Goal: Task Accomplishment & Management: Complete application form

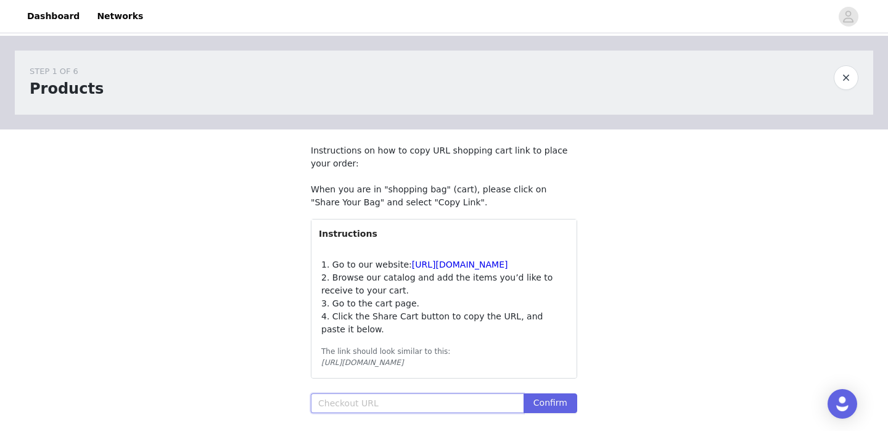
paste input "[URL][DOMAIN_NAME]"
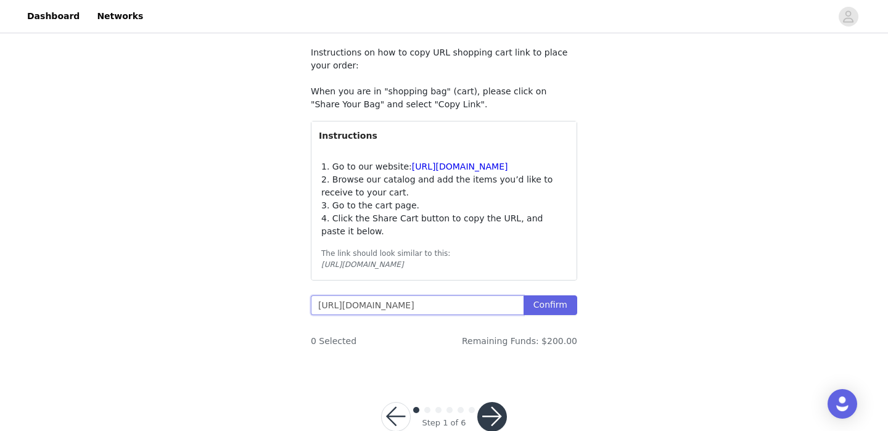
scroll to position [152, 0]
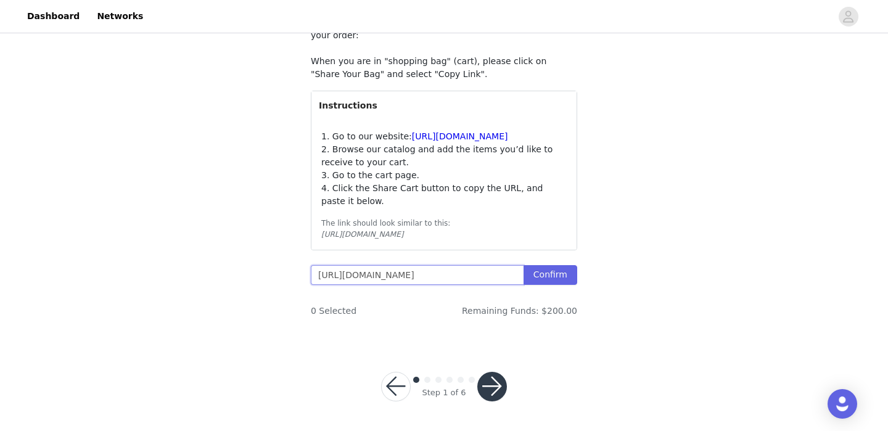
drag, startPoint x: 345, startPoint y: 277, endPoint x: 295, endPoint y: 279, distance: 49.3
click at [296, 279] on section "Instructions on how to copy URL shopping cart link to place your order: When yo…" at bounding box center [444, 171] width 296 height 341
click at [382, 268] on input "[URL][DOMAIN_NAME]" at bounding box center [417, 275] width 213 height 20
click at [328, 276] on input "[URL][DOMAIN_NAME]" at bounding box center [417, 275] width 213 height 20
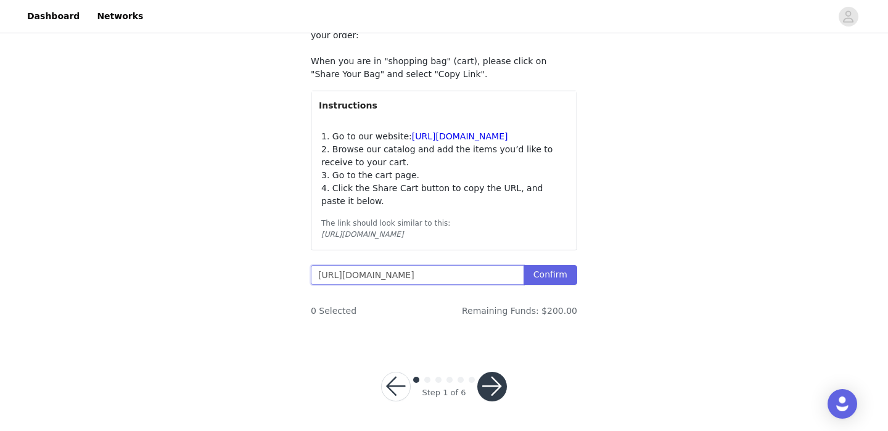
scroll to position [0, 1232]
drag, startPoint x: 419, startPoint y: 275, endPoint x: 603, endPoint y: 300, distance: 186.6
click at [603, 300] on div "STEP 1 OF 6 Products Instructions on how to copy URL shopping cart link to plac…" at bounding box center [444, 125] width 888 height 435
type input "https://www.windsorstore.com/cart/42865563205683:1,43446234611763:1,43281560698…"
click at [558, 275] on button "Confirm" at bounding box center [550, 275] width 54 height 20
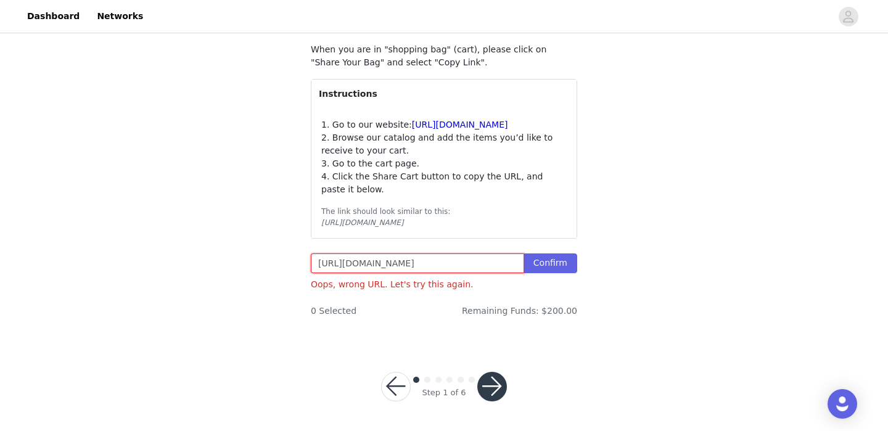
scroll to position [163, 0]
click at [431, 264] on input "https://www.windsorstore.com/cart/42865563205683:1,43446234611763:1,43281560698…" at bounding box center [417, 263] width 213 height 20
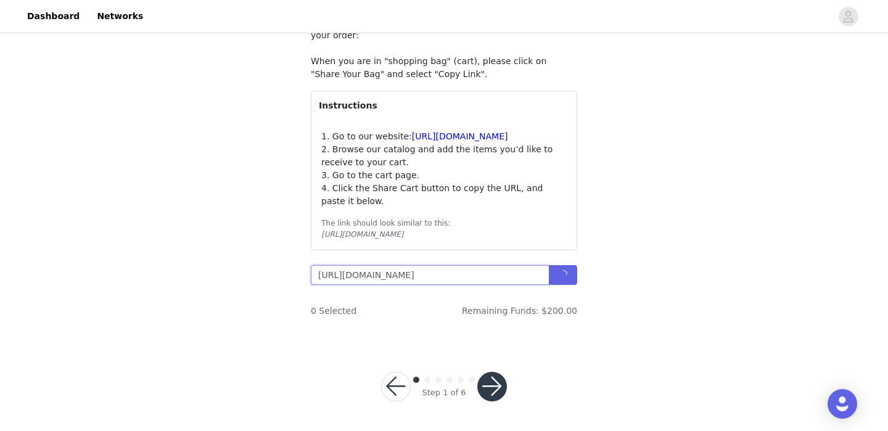
scroll to position [152, 0]
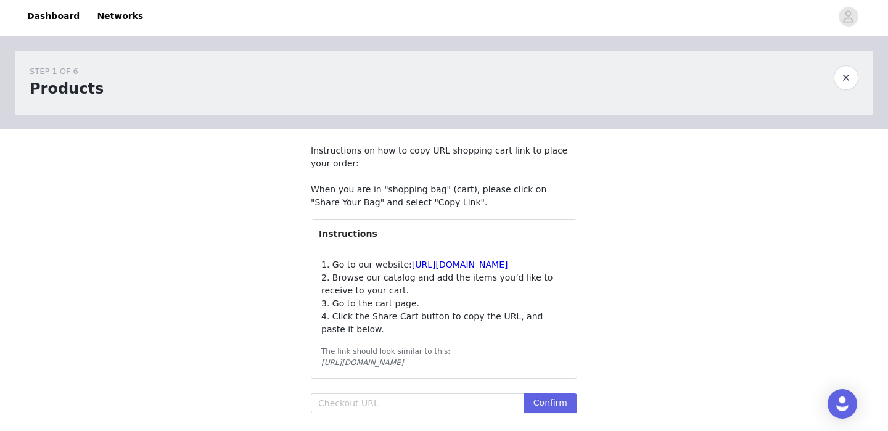
scroll to position [36, 0]
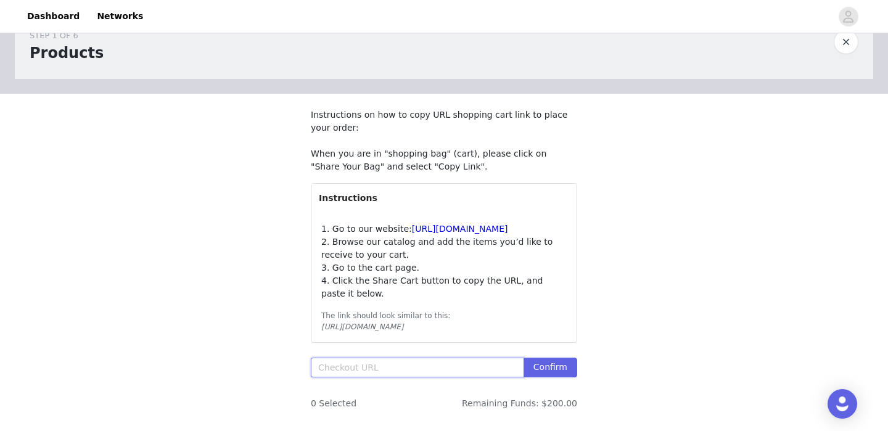
paste input "[URL][DOMAIN_NAME]"
click at [547, 377] on button "Confirm" at bounding box center [550, 368] width 54 height 20
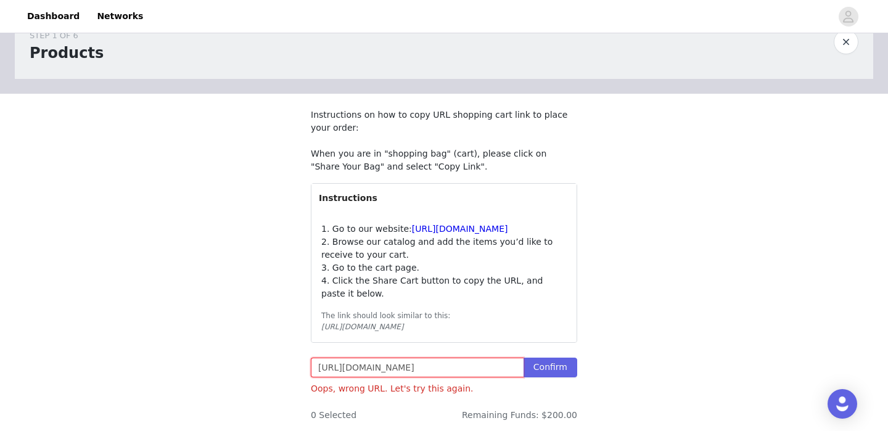
drag, startPoint x: 409, startPoint y: 395, endPoint x: 260, endPoint y: 388, distance: 149.3
click at [260, 388] on div "STEP 1 OF 6 Products Instructions on how to copy URL shopping cart link to plac…" at bounding box center [444, 223] width 888 height 446
click at [440, 396] on div "Oops, wrong URL. Let's try this again." at bounding box center [444, 389] width 266 height 14
click at [442, 377] on input "[URL][DOMAIN_NAME]" at bounding box center [417, 368] width 213 height 20
type input "https://www.windsorstore.com/shared-cart/42865563205683:1,43446234611763:1,4328…"
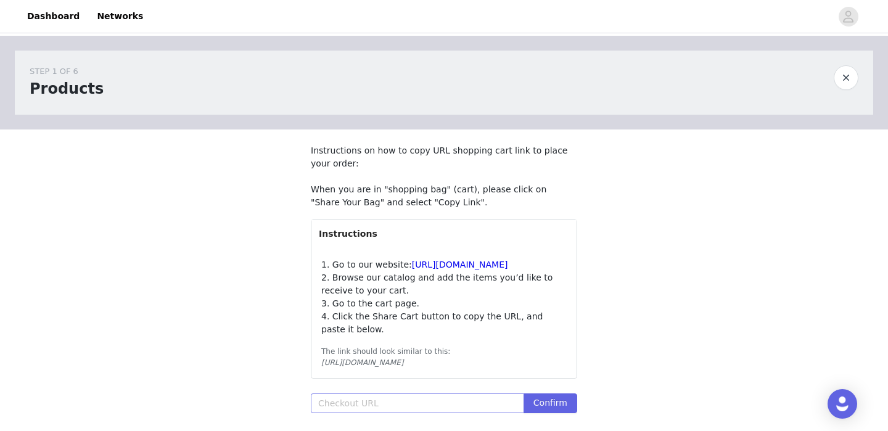
scroll to position [60, 0]
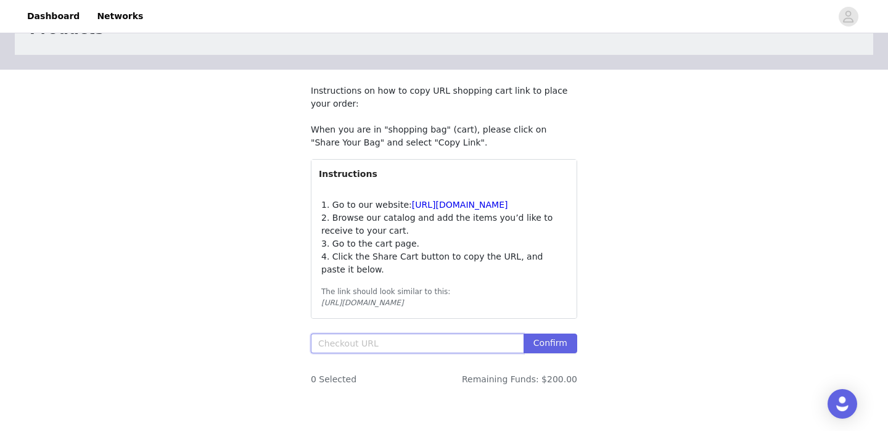
paste input "[URL][DOMAIN_NAME]"
drag, startPoint x: 399, startPoint y: 366, endPoint x: 272, endPoint y: 365, distance: 126.4
click at [272, 365] on div "STEP 1 OF 6 Products Instructions on how to copy URL shopping cart link to plac…" at bounding box center [444, 193] width 888 height 435
click at [452, 353] on input "[URL][DOMAIN_NAME]" at bounding box center [417, 343] width 213 height 20
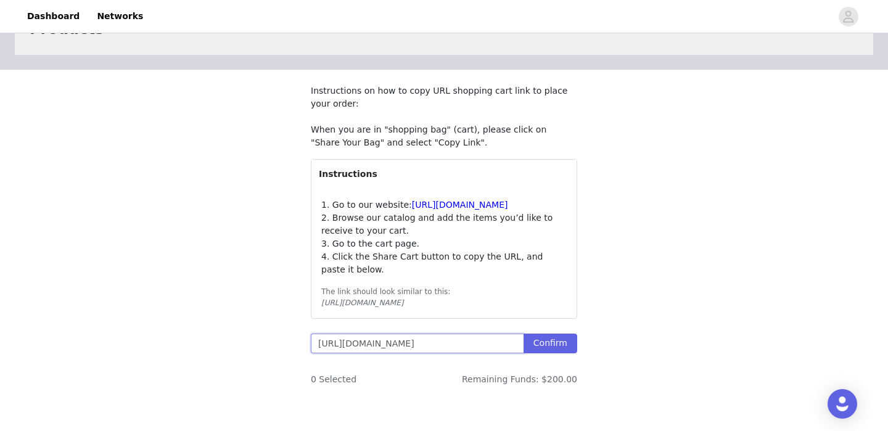
click at [441, 353] on input "[URL][DOMAIN_NAME]" at bounding box center [417, 343] width 213 height 20
type input "https://www.windsorstore.com/shared-cart/42865563205683:1,43446234611763:1,4328…"
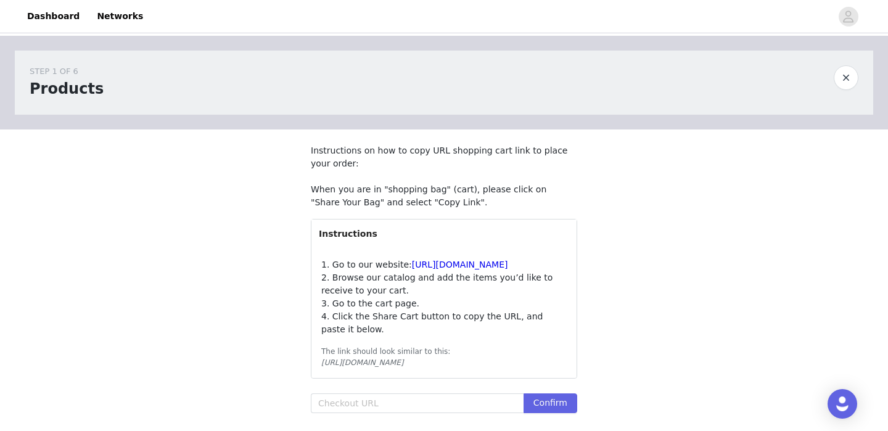
scroll to position [73, 0]
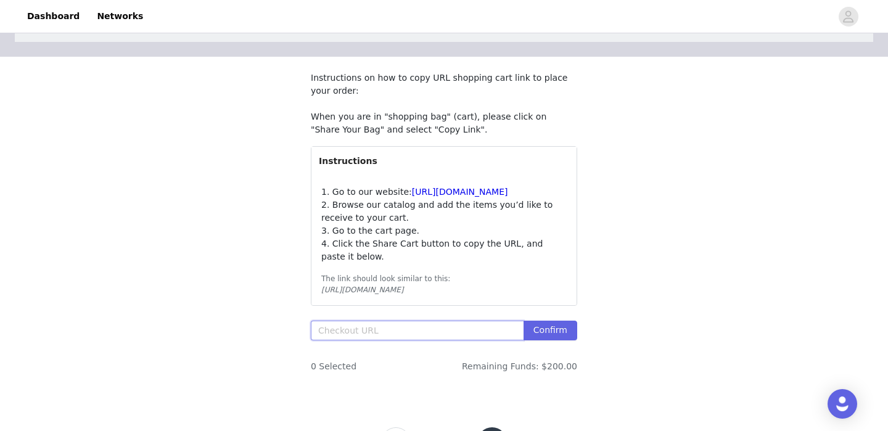
paste input "https://shop.app/checkout/7088537651/cn/hWN1CZuT8gU8mKN70OqRIPjU/shoppay?_cs=3.…"
type input "https://shop.app/checkout/7088537651/cn/hWN1CZuT8gU8mKN70OqRIPjU/shoppay?_cs=3.…"
click at [554, 340] on button "Confirm" at bounding box center [550, 331] width 54 height 20
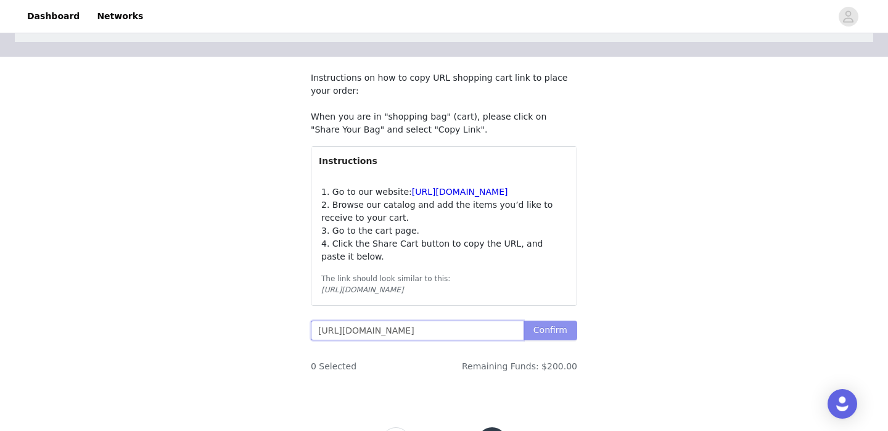
scroll to position [0, 967]
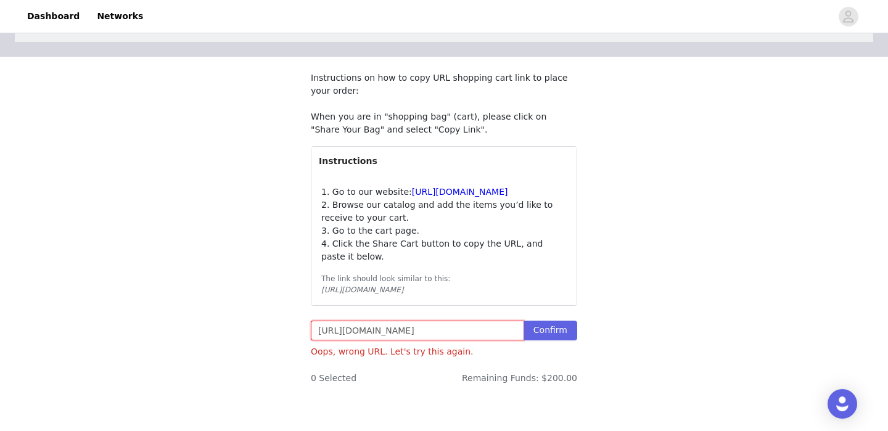
click at [430, 340] on input "https://shop.app/checkout/7088537651/cn/hWN1CZuT8gU8mKN70OqRIPjU/shoppay?_cs=3.…" at bounding box center [417, 331] width 213 height 20
click at [682, 242] on div "STEP 1 OF 6 Products Instructions on how to copy URL shopping cart link to plac…" at bounding box center [444, 186] width 888 height 446
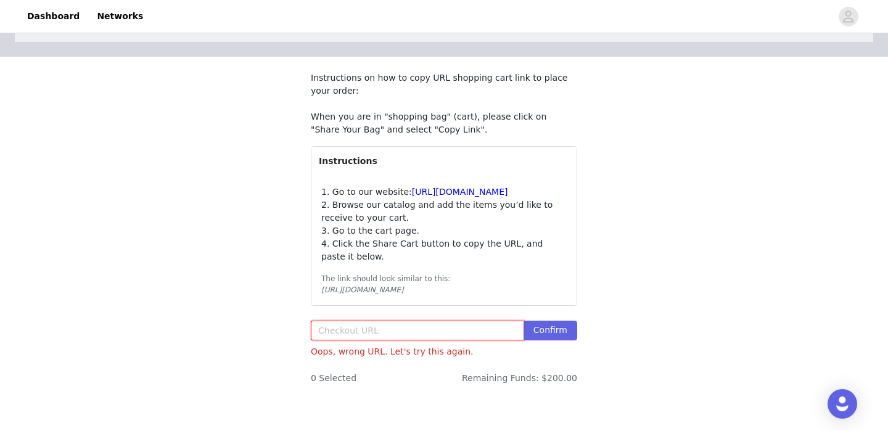
paste input "https://www.windsorstore.com/cart/43506996478003:1,43506996510771:2,43506992873…"
click at [554, 340] on button "Confirm" at bounding box center [550, 331] width 54 height 20
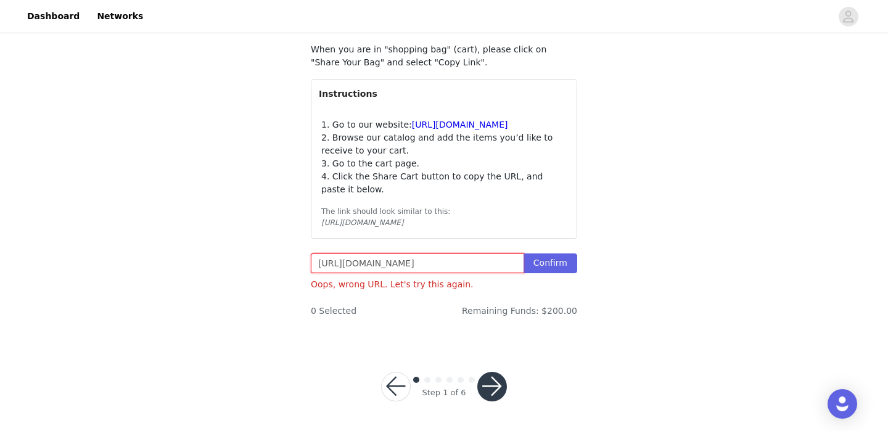
click at [402, 273] on input "https://www.windsorstore.com/cart/43506996478003:1,43506996510771:2,43506992873…" at bounding box center [417, 263] width 213 height 20
paste input "472862511155:1,43281562632243:1,43502846050355:1,43467376001075"
click at [556, 269] on button "Confirm" at bounding box center [550, 263] width 54 height 20
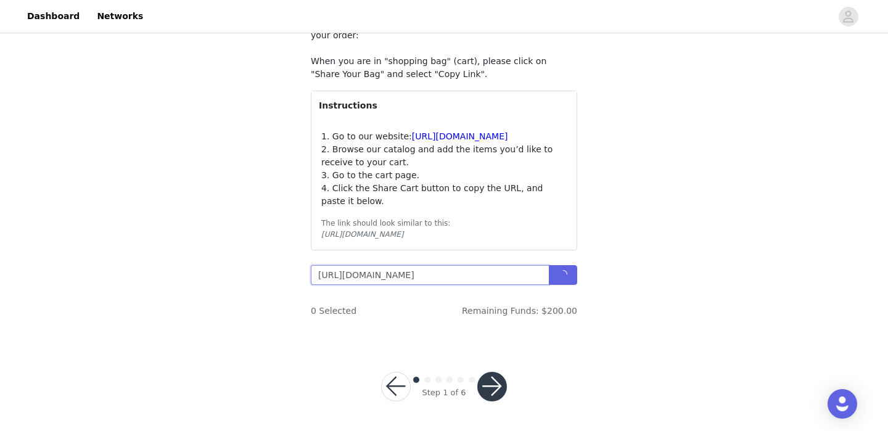
scroll to position [163, 0]
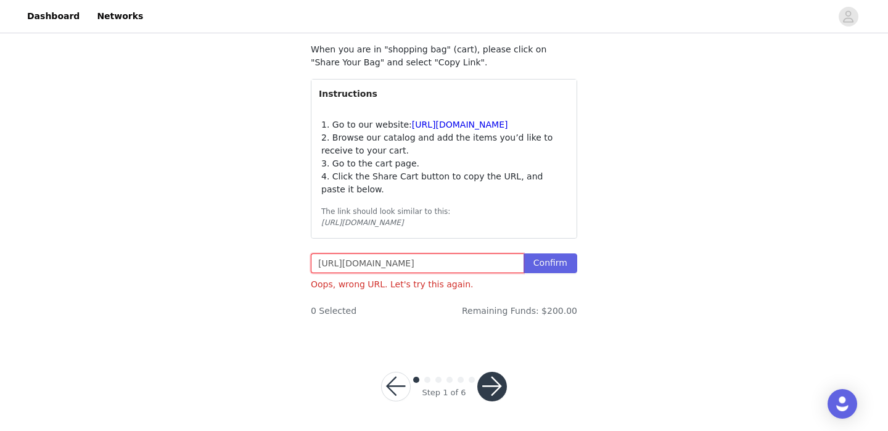
drag, startPoint x: 376, startPoint y: 262, endPoint x: 608, endPoint y: 259, distance: 232.4
click at [608, 259] on div "STEP 1 OF 6 Products Instructions on how to copy URL shopping cart link to plac…" at bounding box center [444, 119] width 888 height 446
click at [558, 266] on button "Confirm" at bounding box center [550, 263] width 54 height 20
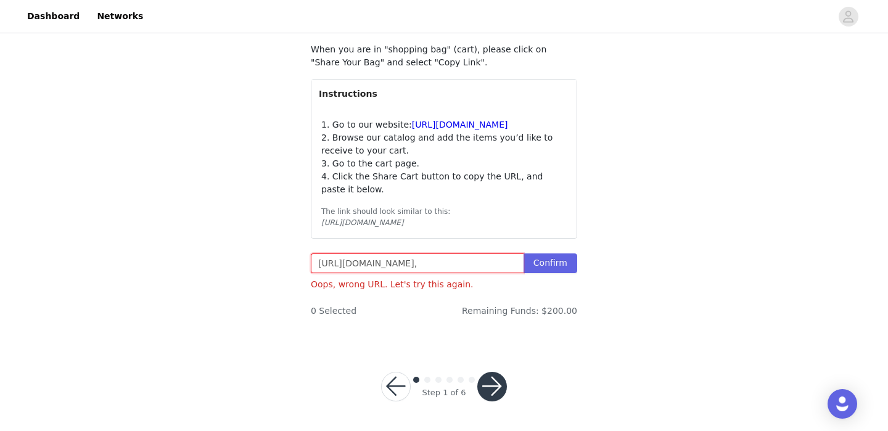
drag, startPoint x: 370, startPoint y: 262, endPoint x: 647, endPoint y: 261, distance: 276.2
click at [647, 261] on div "STEP 1 OF 6 Products Instructions on how to copy URL shopping cart link to plac…" at bounding box center [444, 119] width 888 height 446
drag, startPoint x: 372, startPoint y: 263, endPoint x: 628, endPoint y: 260, distance: 256.4
click at [628, 260] on div "STEP 1 OF 6 Products Instructions on how to copy URL shopping cart link to plac…" at bounding box center [444, 119] width 888 height 446
click at [559, 265] on button "Confirm" at bounding box center [550, 263] width 54 height 20
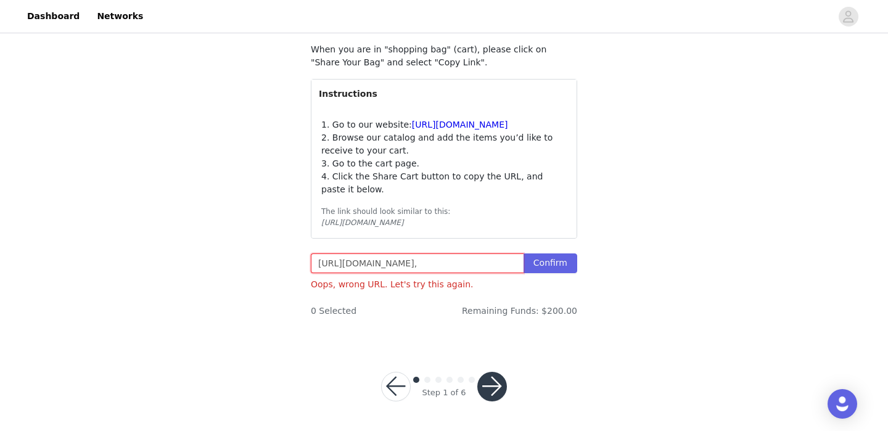
scroll to position [0, 791]
drag, startPoint x: 373, startPoint y: 267, endPoint x: 566, endPoint y: 277, distance: 193.2
click at [566, 277] on div "https://www.windsorstore.com/cart/43472862511155:1,43281562632243:1,43502846050…" at bounding box center [444, 268] width 266 height 31
type input "https://www.windsorstore.com/cart/43472862511155:1,43281562632243:1,43502846050…"
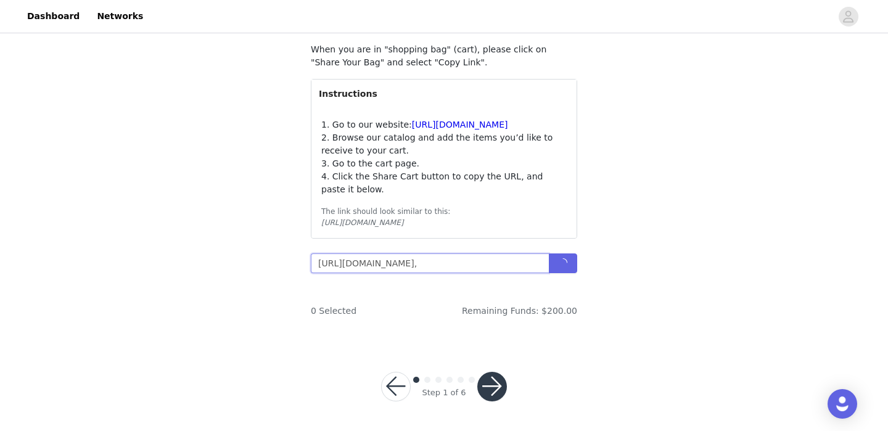
scroll to position [152, 0]
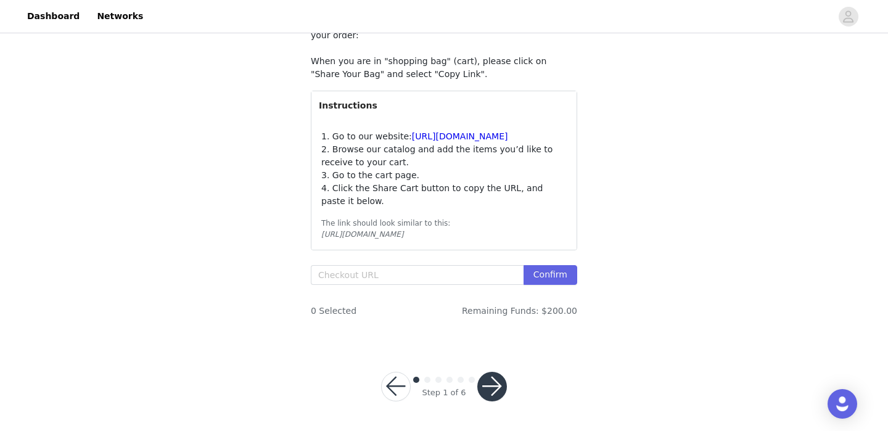
scroll to position [152, 0]
paste input "[URL][DOMAIN_NAME]"
drag, startPoint x: 334, startPoint y: 273, endPoint x: 281, endPoint y: 285, distance: 54.3
click at [281, 285] on div "STEP 1 OF 6 Products Instructions on how to copy URL shopping cart link to plac…" at bounding box center [444, 125] width 888 height 435
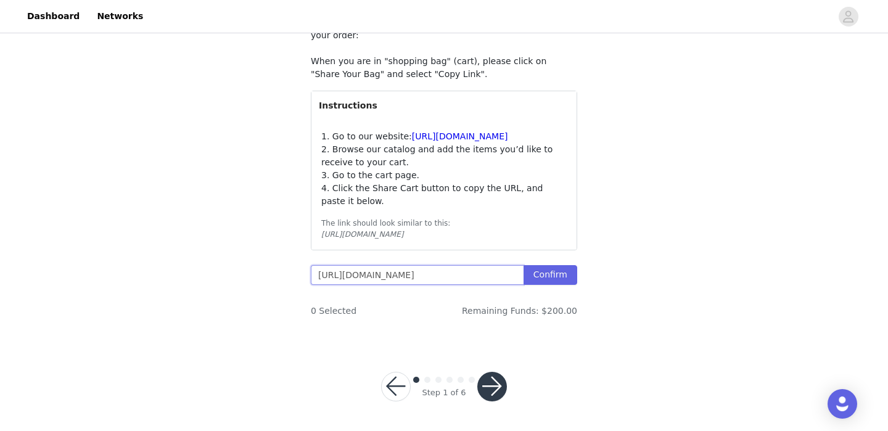
scroll to position [0, 1121]
drag, startPoint x: 461, startPoint y: 274, endPoint x: 446, endPoint y: 279, distance: 16.2
click at [446, 279] on input "[URL][DOMAIN_NAME]" at bounding box center [417, 275] width 213 height 20
type input "https://www.windsorstore.com/cart/42865563205683:1"
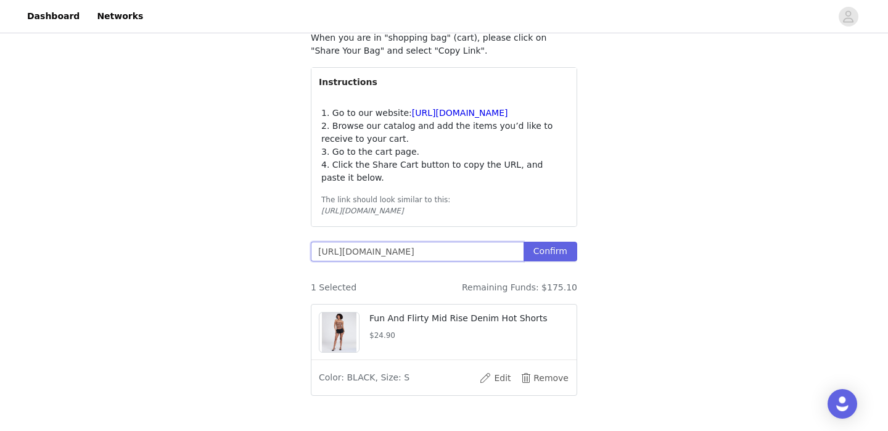
scroll to position [253, 0]
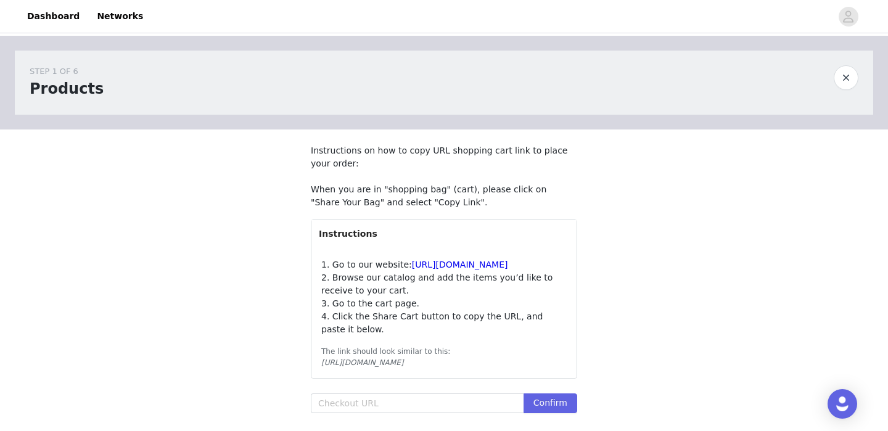
scroll to position [152, 0]
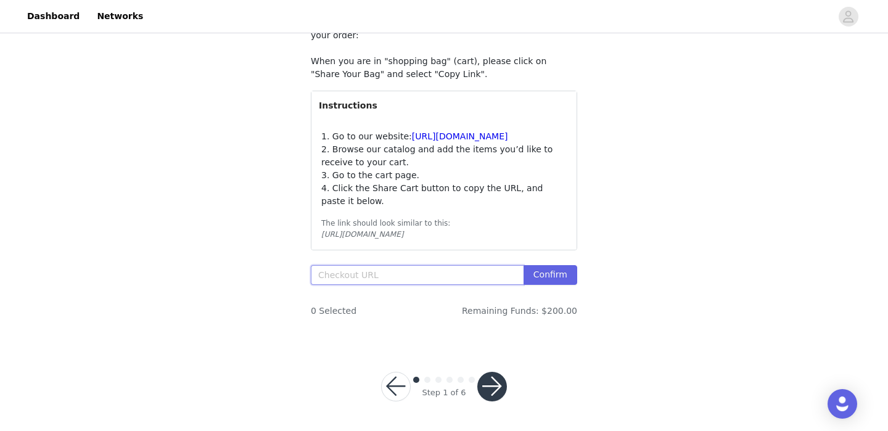
paste input "[URL][DOMAIN_NAME]"
drag, startPoint x: 351, startPoint y: 273, endPoint x: 622, endPoint y: 271, distance: 270.6
click at [622, 271] on div "STEP 1 OF 6 Products Instructions on how to copy URL shopping cart link to plac…" at bounding box center [444, 125] width 888 height 435
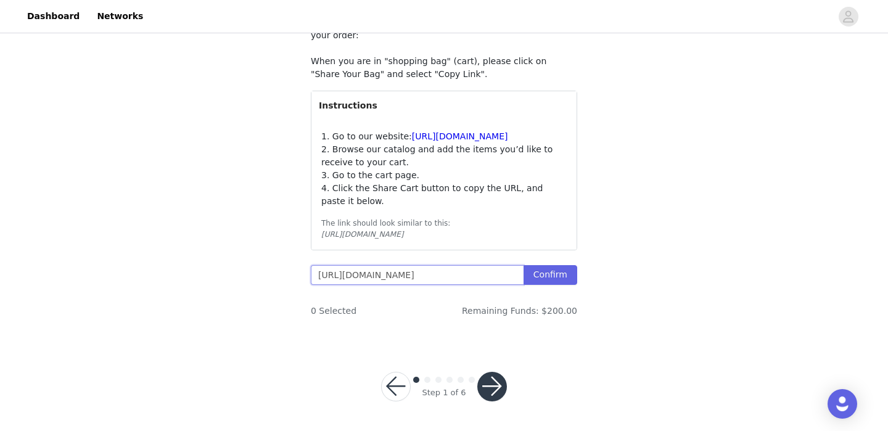
type input "[URL][DOMAIN_NAME]"
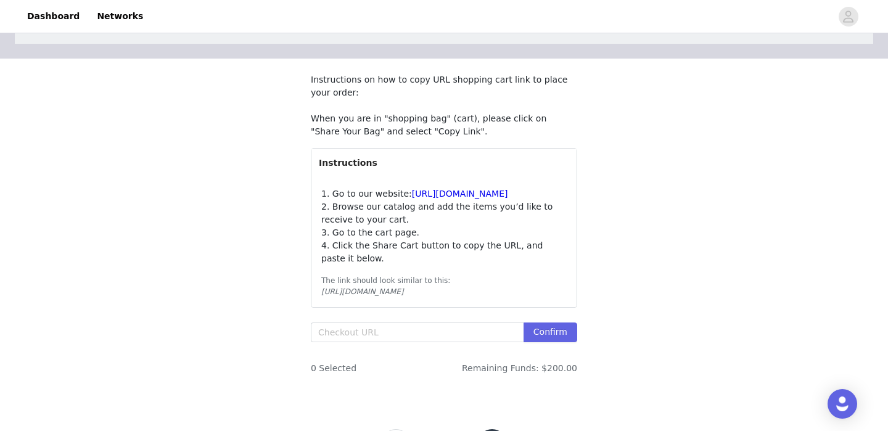
scroll to position [152, 0]
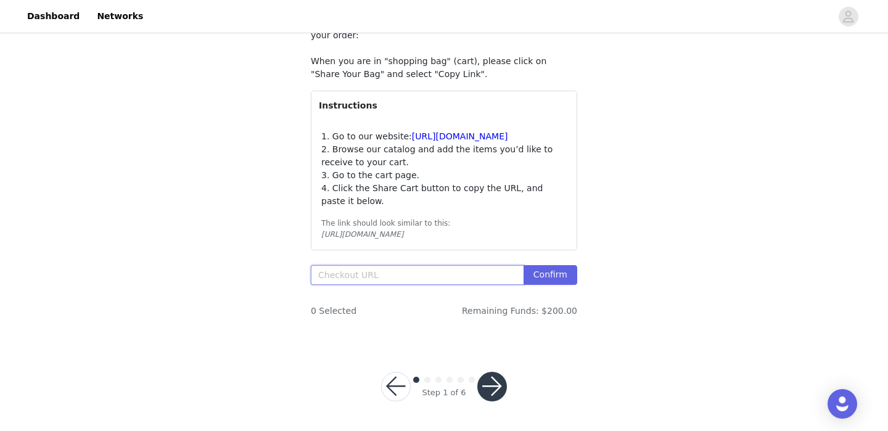
click at [427, 280] on input "text" at bounding box center [417, 275] width 213 height 20
paste input "[URL][DOMAIN_NAME]"
click at [545, 274] on button "Confirm" at bounding box center [550, 275] width 54 height 20
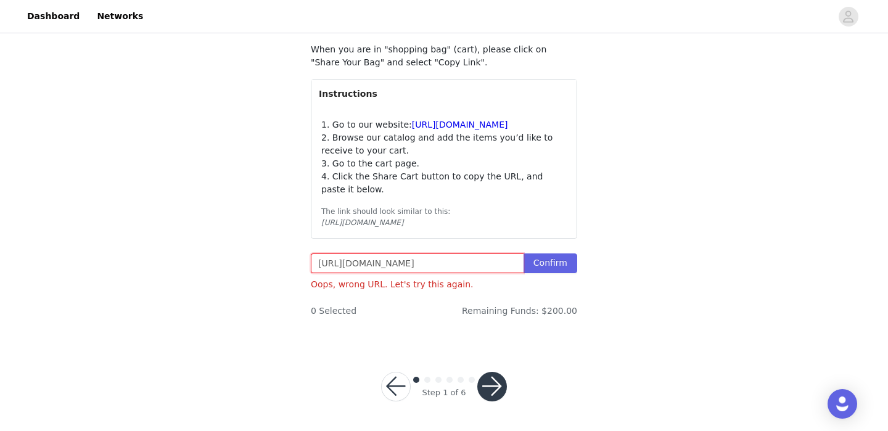
click at [386, 272] on input "[URL][DOMAIN_NAME]" at bounding box center [417, 263] width 213 height 20
drag, startPoint x: 324, startPoint y: 277, endPoint x: 639, endPoint y: 286, distance: 315.1
click at [639, 286] on div "STEP 1 OF 6 Products Instructions on how to copy URL shopping cart link to plac…" at bounding box center [444, 119] width 888 height 446
type input "https://www.windsorstore.com/cart/43472862511155:1,43281562632243:1,43502846050…"
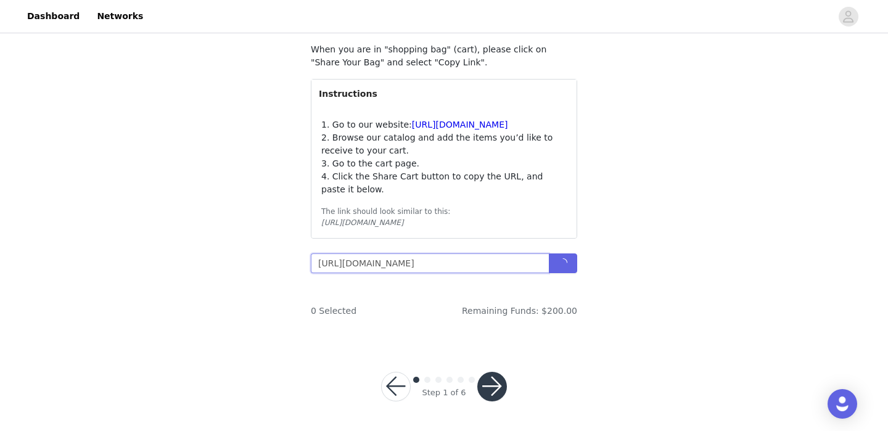
scroll to position [0, 851]
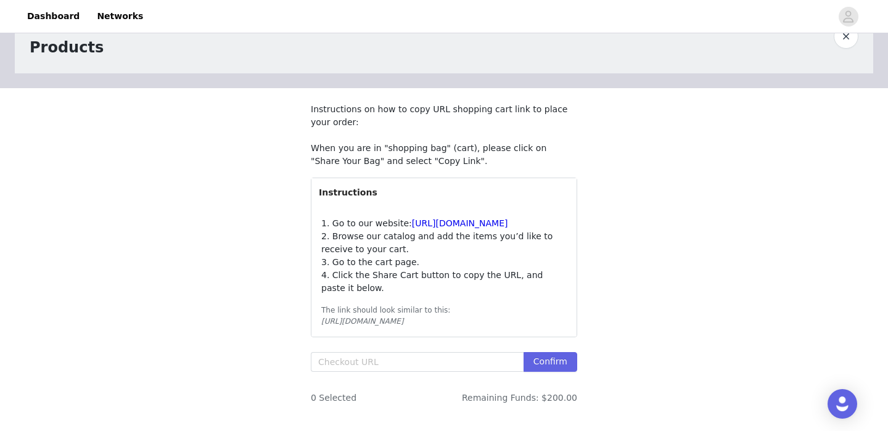
scroll to position [152, 0]
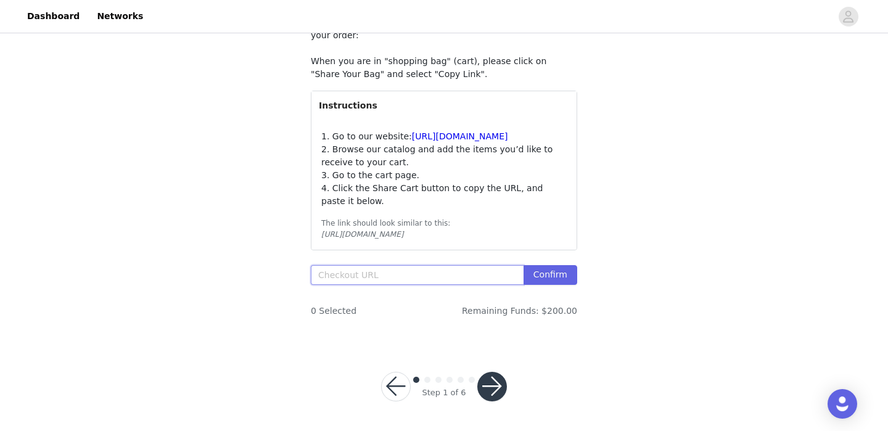
paste input "[URL][DOMAIN_NAME]"
drag, startPoint x: 346, startPoint y: 276, endPoint x: 265, endPoint y: 288, distance: 82.3
click at [265, 288] on div "STEP 1 OF 6 Products Instructions on how to copy URL shopping cart link to plac…" at bounding box center [444, 125] width 888 height 435
drag, startPoint x: 448, startPoint y: 275, endPoint x: 492, endPoint y: 280, distance: 44.7
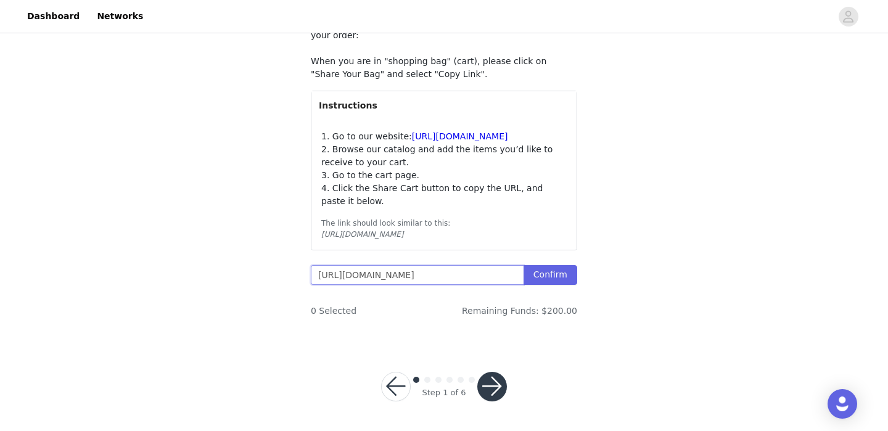
click at [492, 280] on input "[URL][DOMAIN_NAME]" at bounding box center [417, 275] width 213 height 20
click at [408, 285] on div "[URL][DOMAIN_NAME] Confirm" at bounding box center [444, 277] width 266 height 25
click at [435, 270] on input "https://www.windsorstore.com/cart/43472862511155:1,43281562632243:1,43502846050…" at bounding box center [417, 275] width 213 height 20
drag, startPoint x: 460, startPoint y: 274, endPoint x: 475, endPoint y: 277, distance: 15.1
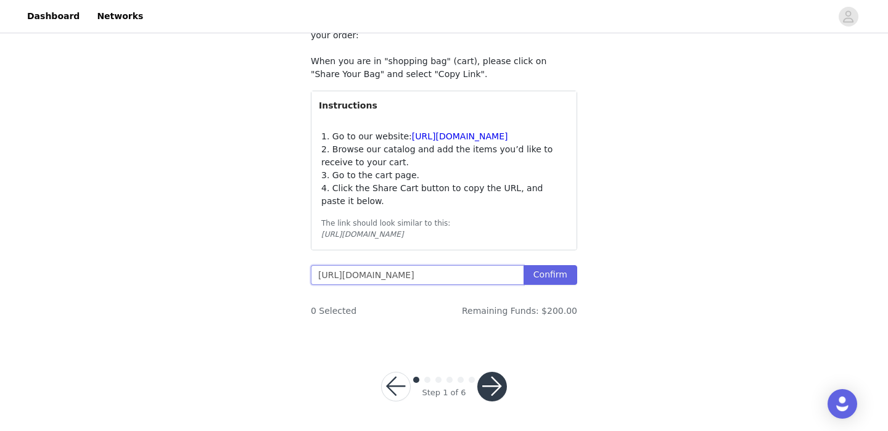
click at [475, 277] on input "https://www.windsorstore.com/cart/43472862511155:1,43281562632243:1,43502846050…" at bounding box center [417, 275] width 213 height 20
drag, startPoint x: 415, startPoint y: 274, endPoint x: 615, endPoint y: 294, distance: 200.7
click at [615, 294] on div "STEP 1 OF 6 Products Instructions on how to copy URL shopping cart link to plac…" at bounding box center [444, 125] width 888 height 435
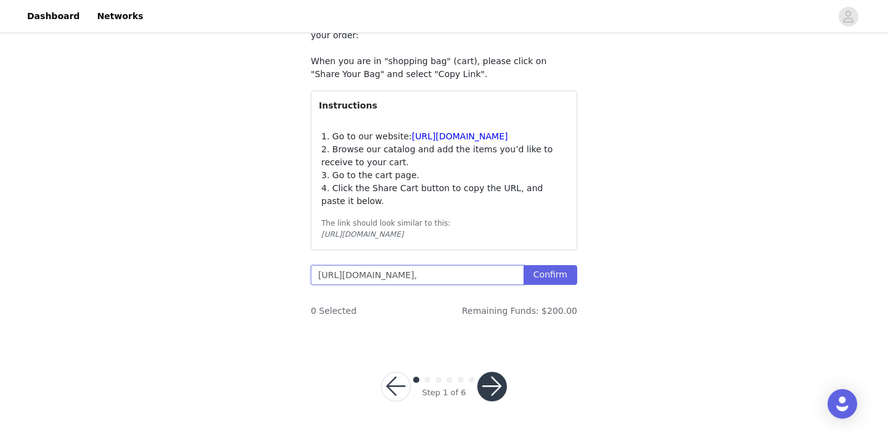
scroll to position [0, 280]
click at [559, 276] on button "Confirm" at bounding box center [550, 275] width 54 height 20
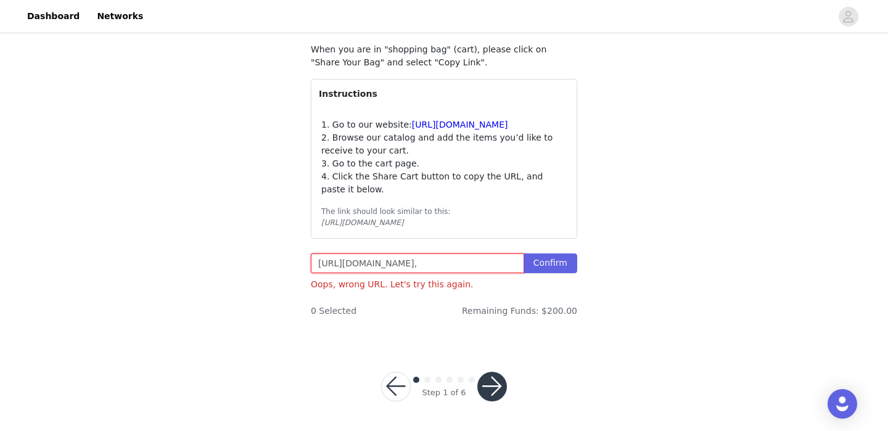
drag, startPoint x: 459, startPoint y: 274, endPoint x: 636, endPoint y: 296, distance: 178.2
click at [636, 296] on div "STEP 1 OF 6 Products Instructions on how to copy URL shopping cart link to plac…" at bounding box center [444, 119] width 888 height 446
click at [566, 273] on button "Confirm" at bounding box center [550, 263] width 54 height 20
drag, startPoint x: 371, startPoint y: 277, endPoint x: 616, endPoint y: 290, distance: 245.7
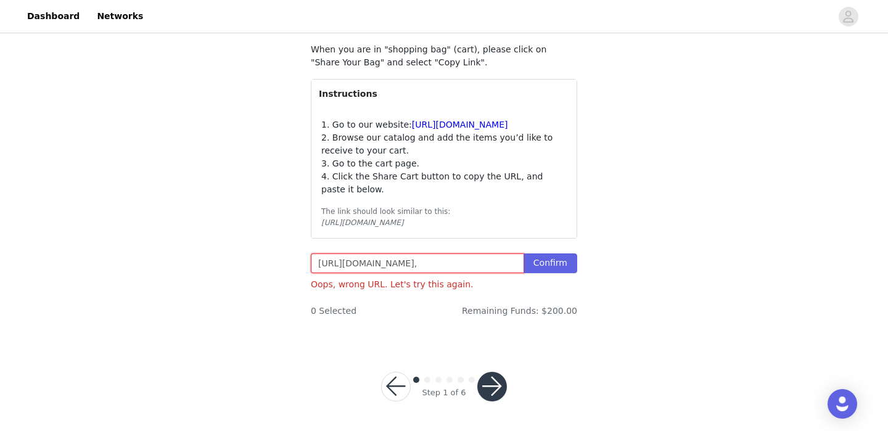
click at [616, 290] on div "STEP 1 OF 6 Products Instructions on how to copy URL shopping cart link to plac…" at bounding box center [444, 119] width 888 height 446
click at [559, 273] on button "Confirm" at bounding box center [550, 263] width 54 height 20
drag, startPoint x: 478, startPoint y: 277, endPoint x: 563, endPoint y: 277, distance: 85.1
click at [563, 273] on span "https://www.windsorstore.com/cart/43472862511155:1, Confirm" at bounding box center [444, 263] width 266 height 20
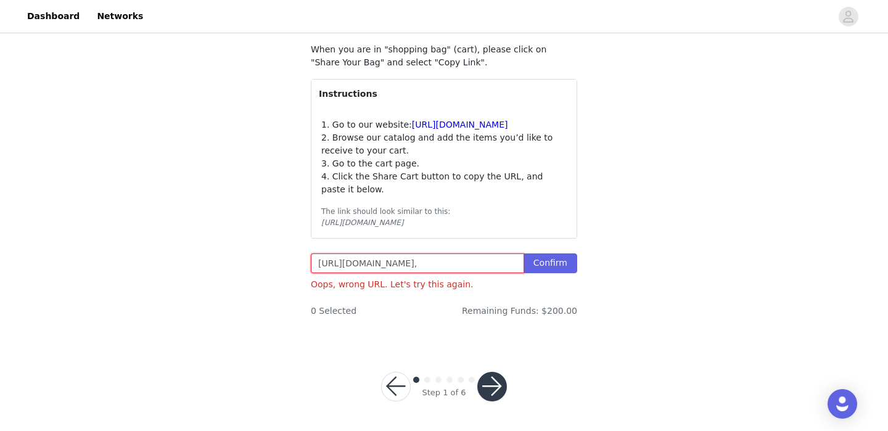
click at [523, 273] on input "https://www.windsorstore.com/cart/43472862511155:1," at bounding box center [417, 263] width 213 height 20
drag, startPoint x: 436, startPoint y: 276, endPoint x: 576, endPoint y: 288, distance: 139.9
click at [576, 285] on div "https://www.windsorstore.com/cart/43472862511155:1, Confirm Oops, wrong URL. Le…" at bounding box center [444, 268] width 266 height 31
click at [473, 273] on input "https://www.windsorstore.com/cart/43472862511155:1," at bounding box center [417, 263] width 213 height 20
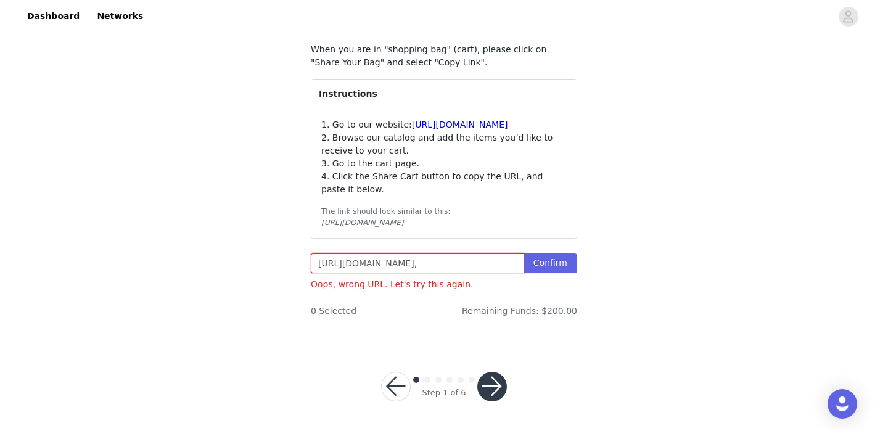
click at [473, 273] on input "https://www.windsorstore.com/cart/43472862511155:1," at bounding box center [417, 263] width 213 height 20
click at [412, 272] on input "https://www.windsorstore.com/cart/43472862511155:1," at bounding box center [417, 263] width 213 height 20
click at [322, 273] on input "https://www.windsorstore.com/cart/43472862511155:1," at bounding box center [417, 263] width 213 height 20
type input "www.windsorstore.com/cart/43472862511155:1,"
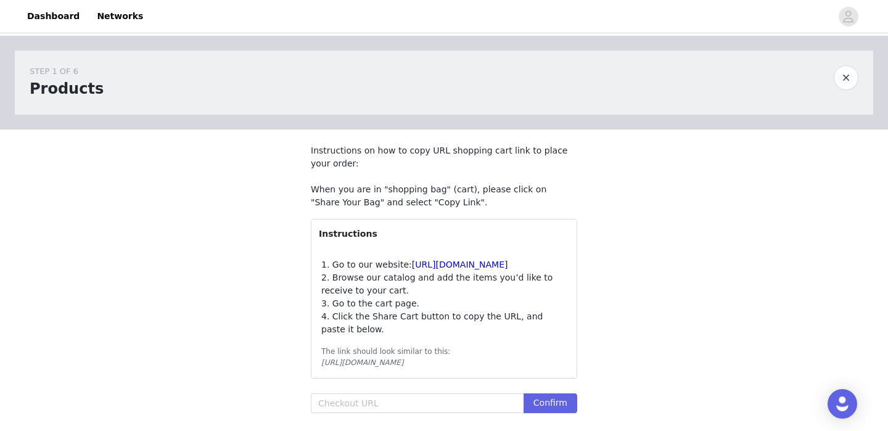
scroll to position [141, 0]
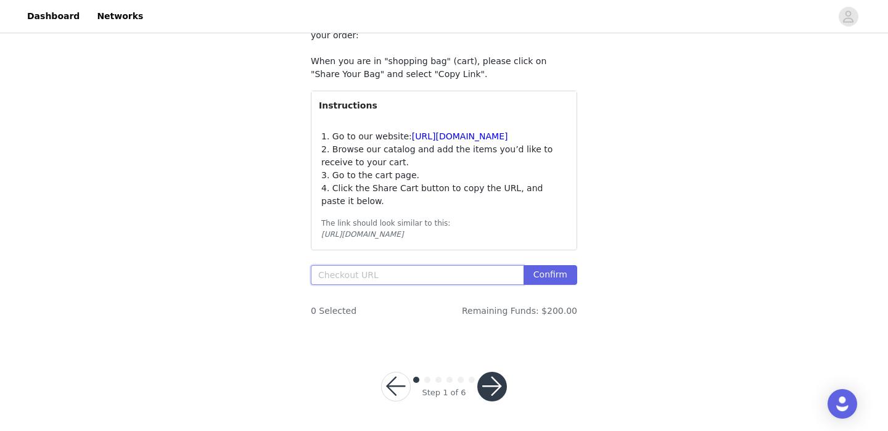
click at [328, 285] on input "text" at bounding box center [417, 275] width 213 height 20
paste input "https://www.windsorstore.com/cart/43472862511155:1,43281562632243:1,43502846050…"
type input "https://www.windsorstore.com/cart/43472862511155:1,43281562632243:1,43502846050…"
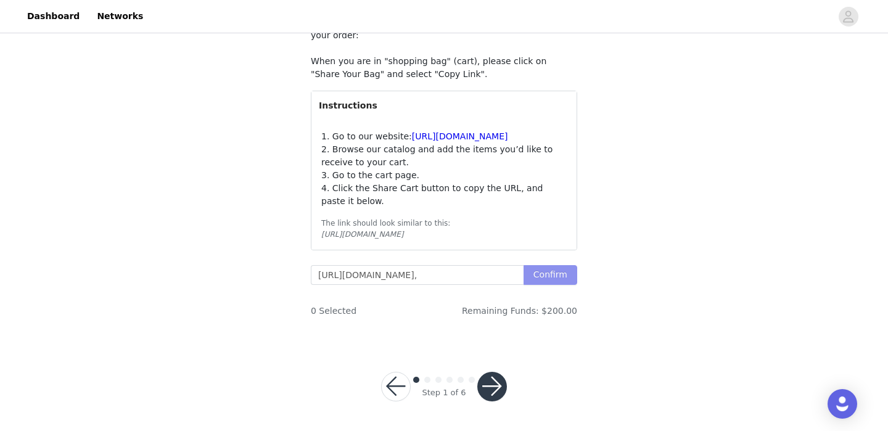
click at [553, 281] on button "Confirm" at bounding box center [550, 275] width 54 height 20
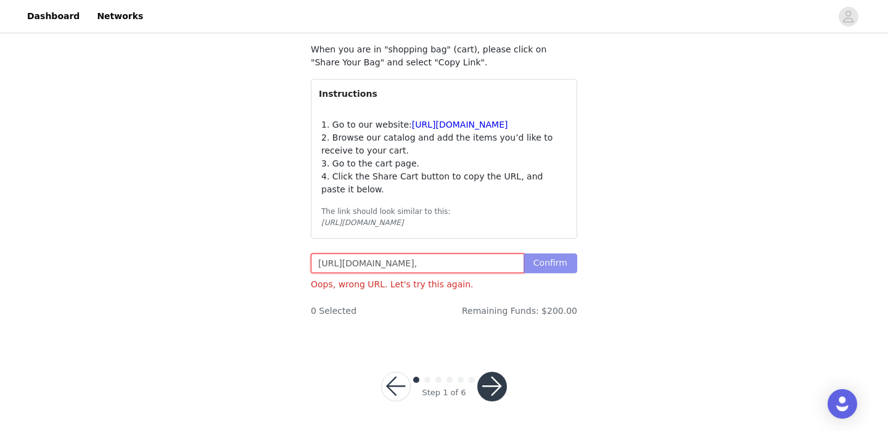
scroll to position [0, 366]
drag, startPoint x: 350, startPoint y: 269, endPoint x: 507, endPoint y: 272, distance: 157.8
click at [507, 272] on input "https://www.windsorstore.com/cart/43472862511155:1,43281562632243:1,43502846050…" at bounding box center [417, 263] width 213 height 20
click at [513, 272] on input "https://www.windsorstore.com/cart/43472862511155:1,43281562632243:1,43502846050…" at bounding box center [417, 263] width 213 height 20
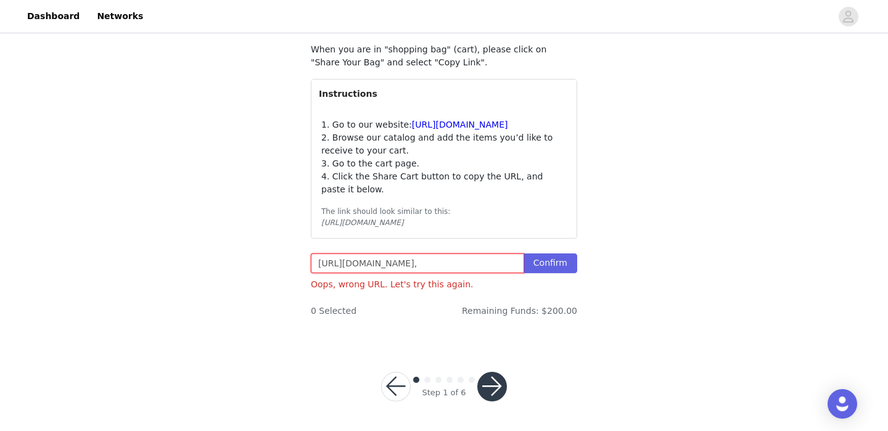
click at [513, 272] on input "https://www.windsorstore.com/cart/43472862511155:1,43281562632243:1,43502846050…" at bounding box center [417, 263] width 213 height 20
click at [326, 273] on input "text" at bounding box center [417, 263] width 213 height 20
paste input "[URL][DOMAIN_NAME],"
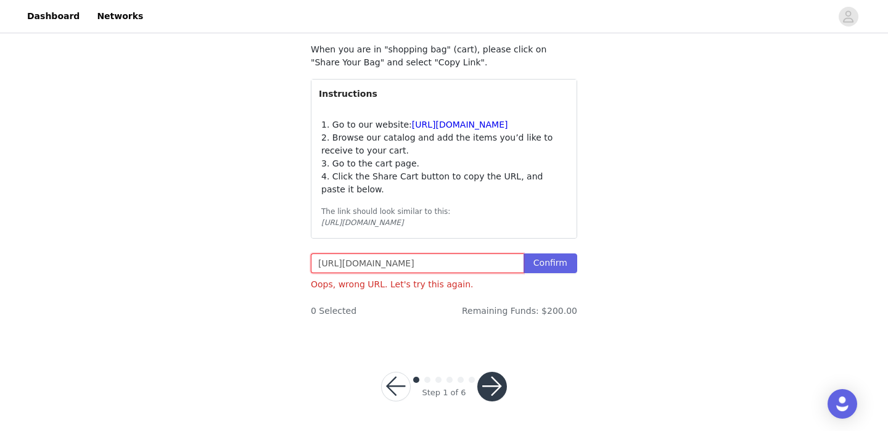
type input "https://www.windsorstore.com/cart/43472862511155:1,43281562632243:1,43502846050…"
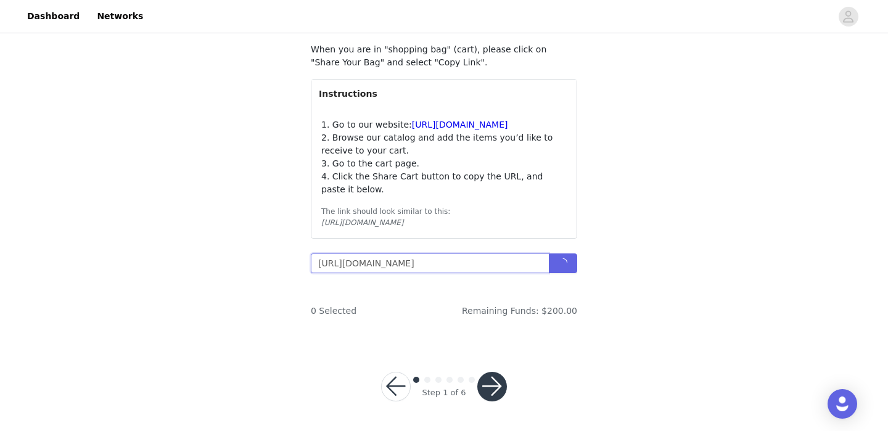
scroll to position [152, 0]
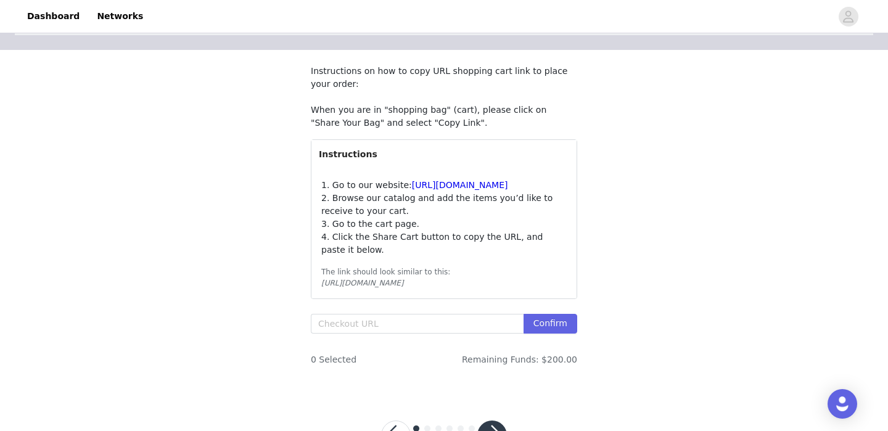
scroll to position [152, 0]
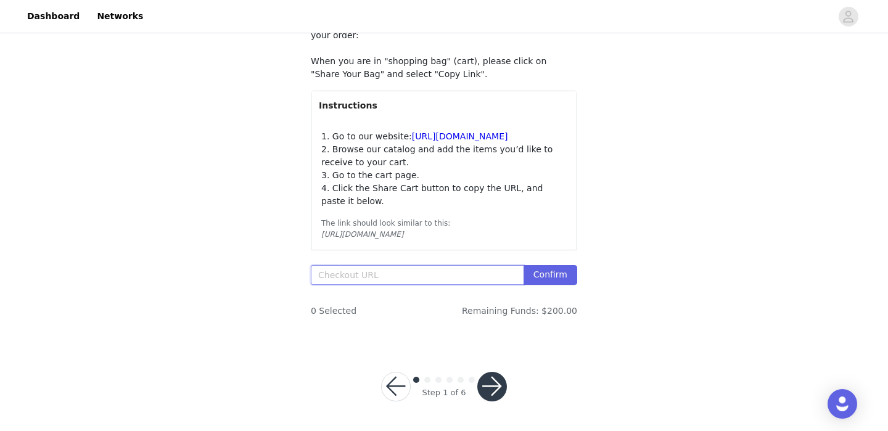
click at [388, 273] on input "text" at bounding box center [417, 275] width 213 height 20
paste input "[URL][DOMAIN_NAME],"
type input "[URL][DOMAIN_NAME],"
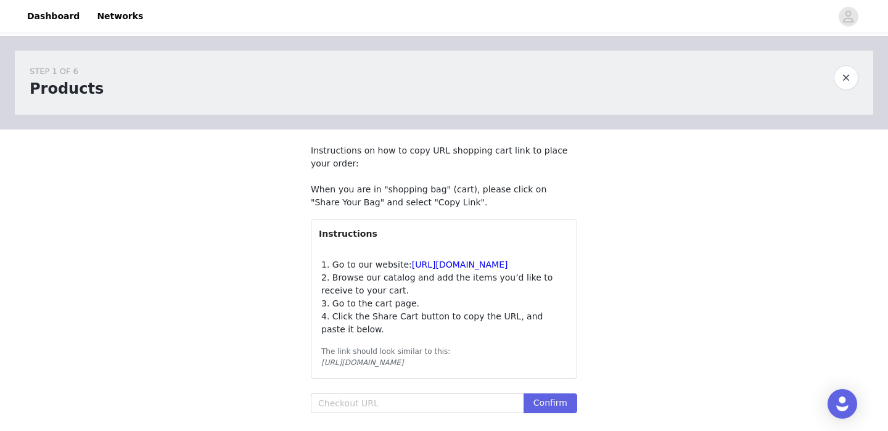
scroll to position [152, 0]
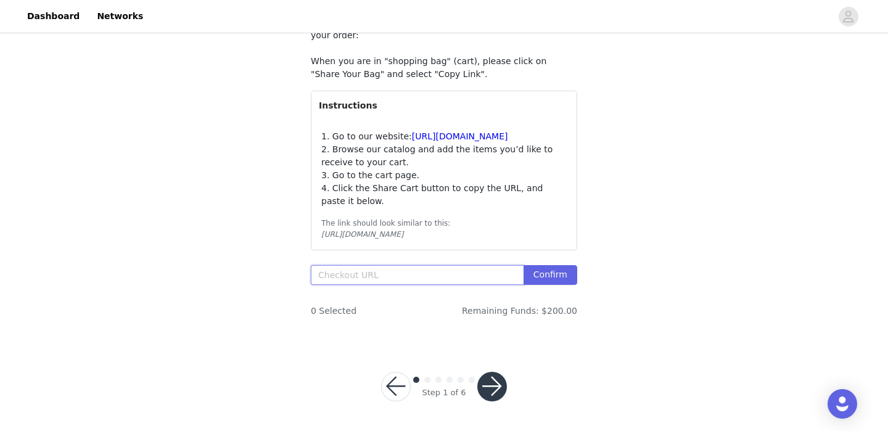
click at [345, 274] on input "text" at bounding box center [417, 275] width 213 height 20
paste input "[URL][DOMAIN_NAME]"
paste input "43333793251379:1,43517713416243:1,43519557009459:1,43244128927795:1,43281560698…"
drag, startPoint x: 486, startPoint y: 277, endPoint x: 271, endPoint y: 265, distance: 214.8
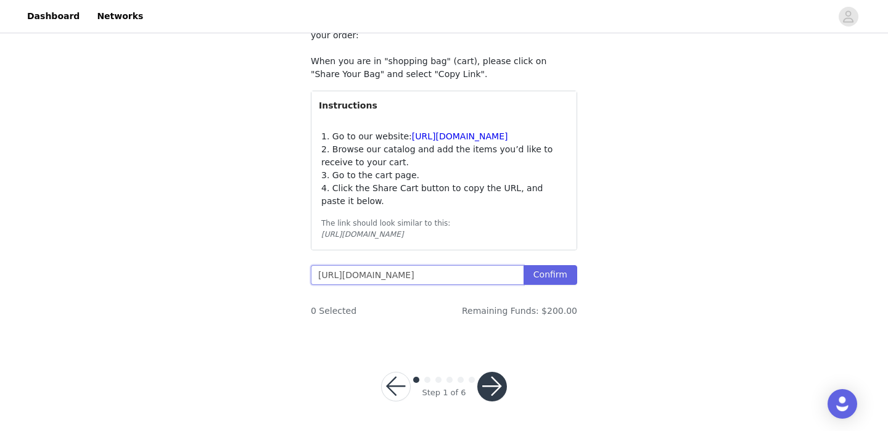
click at [271, 265] on div "STEP 1 OF 6 Products Instructions on how to copy URL shopping cart link to plac…" at bounding box center [444, 125] width 888 height 435
click at [455, 273] on input "https://www.windsorstore.com/cart43333793251379:1,43517713416243:1,435195570094…" at bounding box center [417, 275] width 213 height 20
type input "https://www.windsorstore.com/cart/43333793251379:1,43517713416243:1,43519557009…"
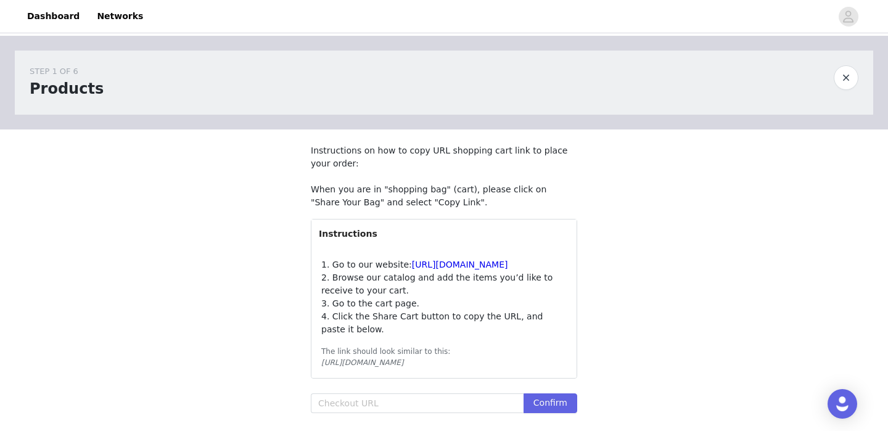
scroll to position [117, 0]
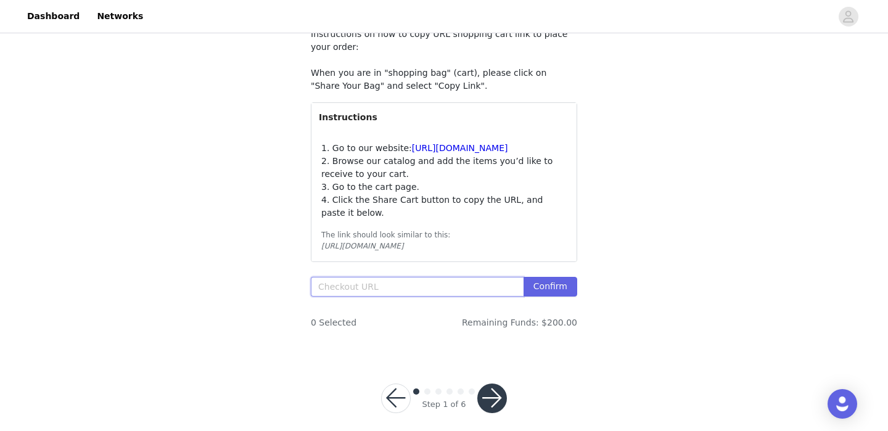
click at [425, 296] on input "text" at bounding box center [417, 287] width 213 height 20
paste input "43333793251379:1,43517713416243:1,43519557009459:1,43244128927795:1,43281560698…"
drag, startPoint x: 434, startPoint y: 310, endPoint x: 298, endPoint y: 310, distance: 135.6
click at [298, 310] on section "Instructions on how to copy URL shopping cart link to place your order: When yo…" at bounding box center [444, 183] width 296 height 341
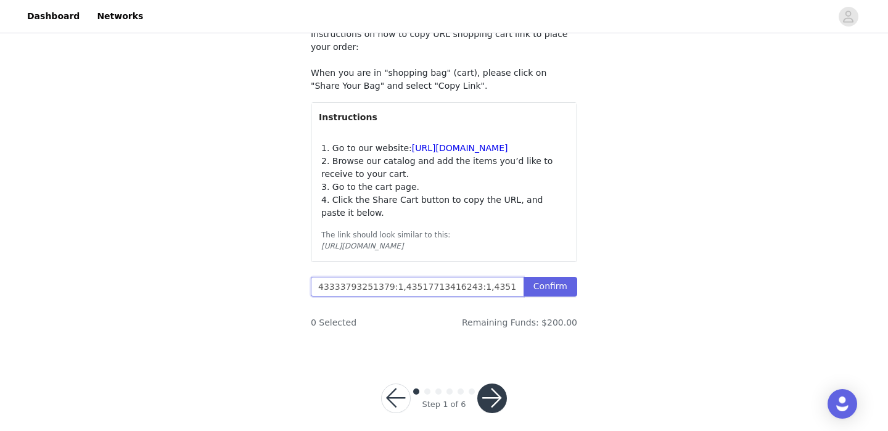
click at [342, 296] on input "43333793251379:1,43517713416243:1,43519557009459:1,43244128927795:1,43281560698…" at bounding box center [417, 287] width 213 height 20
drag, startPoint x: 340, startPoint y: 311, endPoint x: 267, endPoint y: 311, distance: 73.4
click at [267, 311] on div "STEP 1 OF 6 Products Instructions on how to copy URL shopping cart link to plac…" at bounding box center [444, 136] width 888 height 435
click at [318, 296] on input "43333793251379:1,43517713416243:1,43519557009459:1,43244128927795:1,43281560698…" at bounding box center [417, 287] width 213 height 20
click at [547, 296] on button "Confirm" at bounding box center [550, 287] width 54 height 20
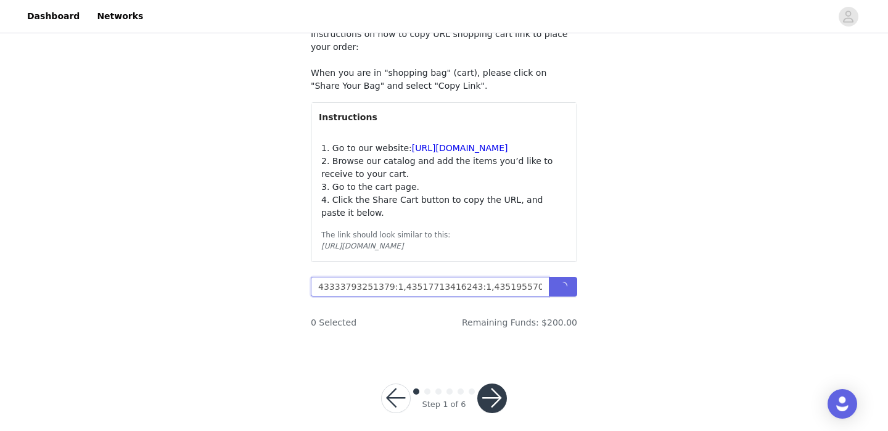
scroll to position [152, 0]
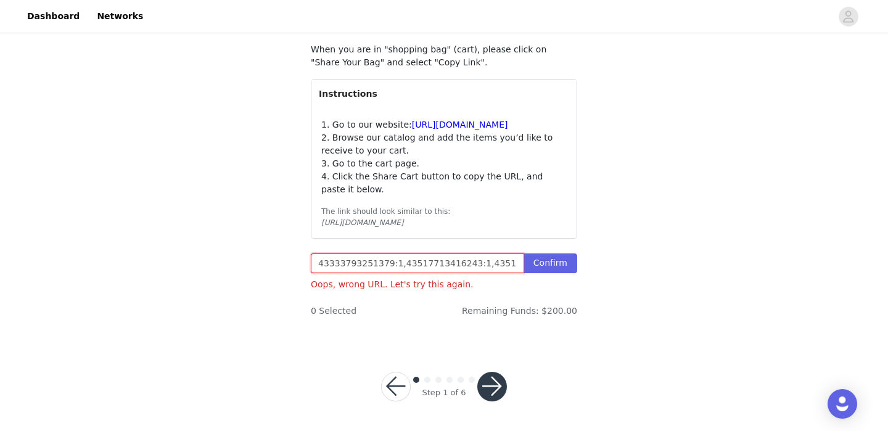
drag, startPoint x: 338, startPoint y: 276, endPoint x: 284, endPoint y: 273, distance: 54.9
click at [284, 273] on div "STEP 1 OF 6 Products Instructions on how to copy URL shopping cart link to plac…" at bounding box center [444, 119] width 888 height 446
click at [319, 273] on input "43333793251379:1,43517713416243:1,43519557009459:1,43244128927795:1,43281560698…" at bounding box center [417, 263] width 213 height 20
paste input "https://www.windsorstore.com/cart/"
drag, startPoint x: 460, startPoint y: 276, endPoint x: 493, endPoint y: 277, distance: 32.7
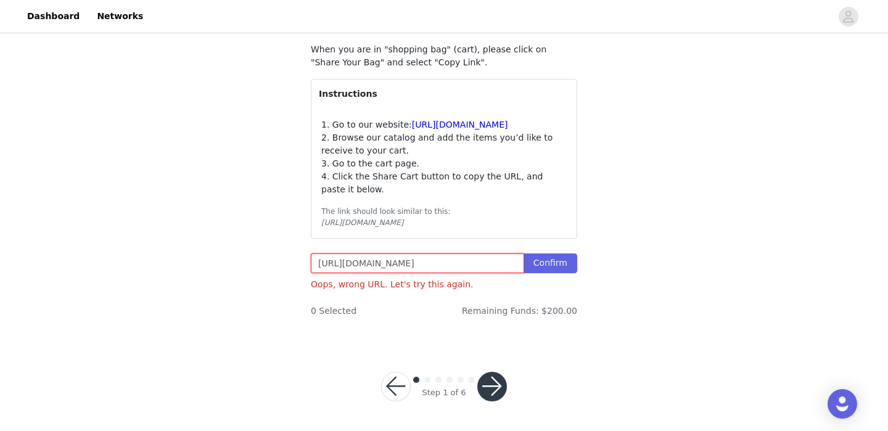
click at [493, 273] on input "https://www.windsorstore.com/cart/:1,43517713416243:1,43519557009459:1,43244128…" at bounding box center [417, 263] width 213 height 20
click at [467, 273] on input "https://www.windsorstore.com/cart/:1,43517713416243:1,43519557009459:1,43244128…" at bounding box center [417, 263] width 213 height 20
drag, startPoint x: 459, startPoint y: 274, endPoint x: 599, endPoint y: 284, distance: 140.3
click at [599, 284] on div "STEP 1 OF 6 Products Instructions on how to copy URL shopping cart link to plac…" at bounding box center [444, 119] width 888 height 446
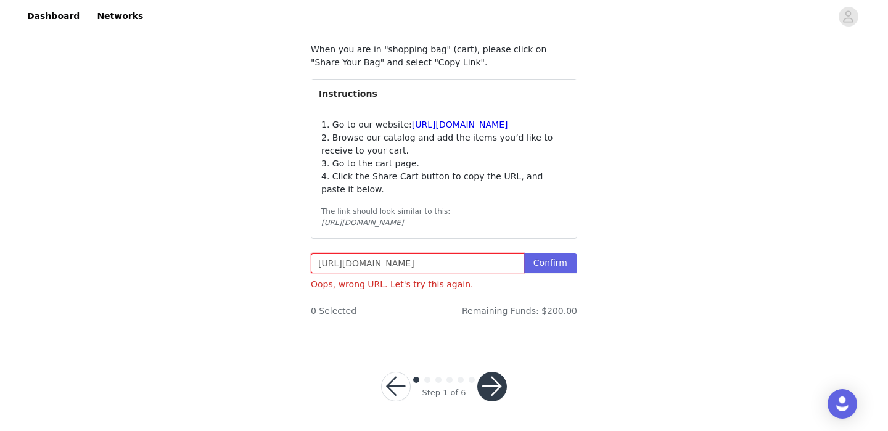
scroll to position [0, 0]
paste input "43333793251379:1,43517713416243:1,43519557009459:1,43244128927795:1,43281560698…"
click at [557, 271] on button "Confirm" at bounding box center [550, 263] width 54 height 20
drag, startPoint x: 427, startPoint y: 264, endPoint x: 273, endPoint y: 269, distance: 154.2
click at [273, 269] on div "STEP 1 OF 6 Products Instructions on how to copy URL shopping cart link to plac…" at bounding box center [444, 119] width 888 height 446
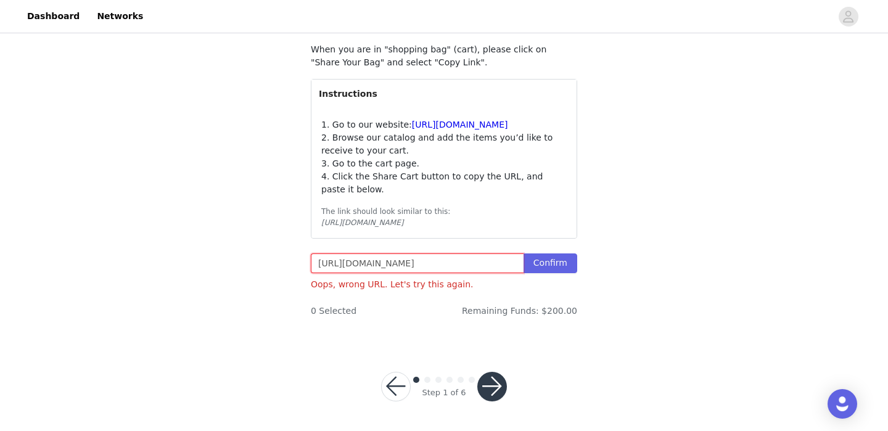
click at [457, 263] on input "https://www.windsorstore.com/cart43333793251379:1,43517713416243:1,435195570094…" at bounding box center [417, 263] width 213 height 20
click at [470, 266] on input "https://www.windsorstore.com/cart/43333793251379:1,43517713416243:1,43519557009…" at bounding box center [417, 263] width 213 height 20
click at [549, 263] on button "Confirm" at bounding box center [550, 263] width 54 height 20
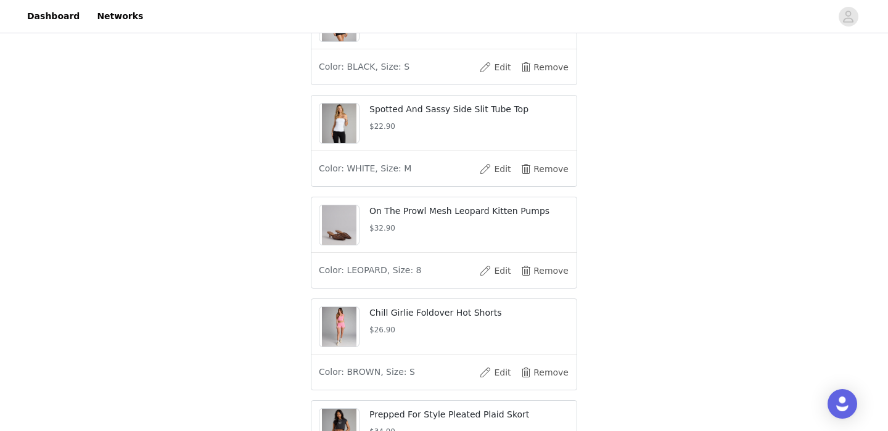
scroll to position [431, 0]
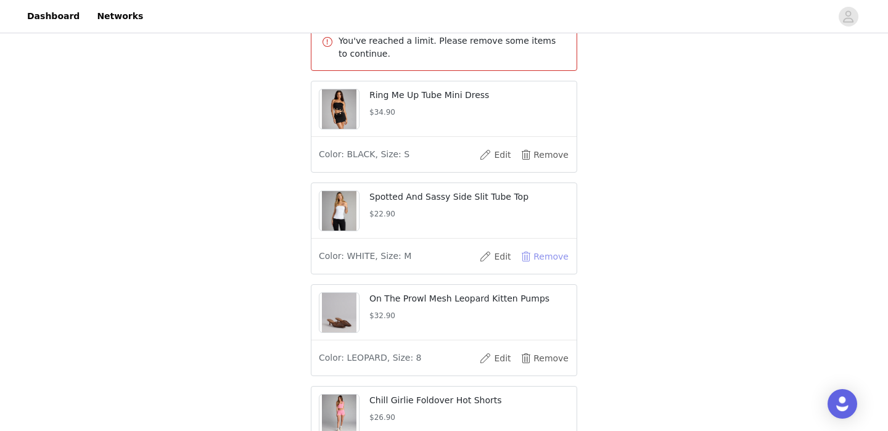
click at [554, 266] on button "Remove" at bounding box center [544, 257] width 49 height 20
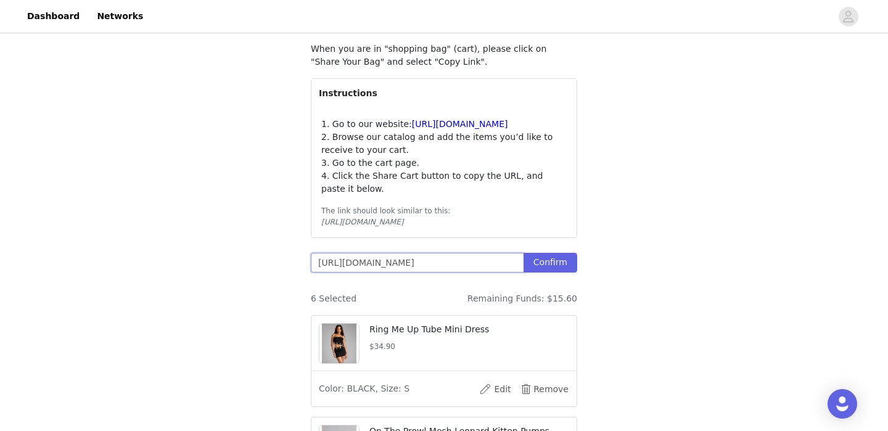
scroll to position [175, 0]
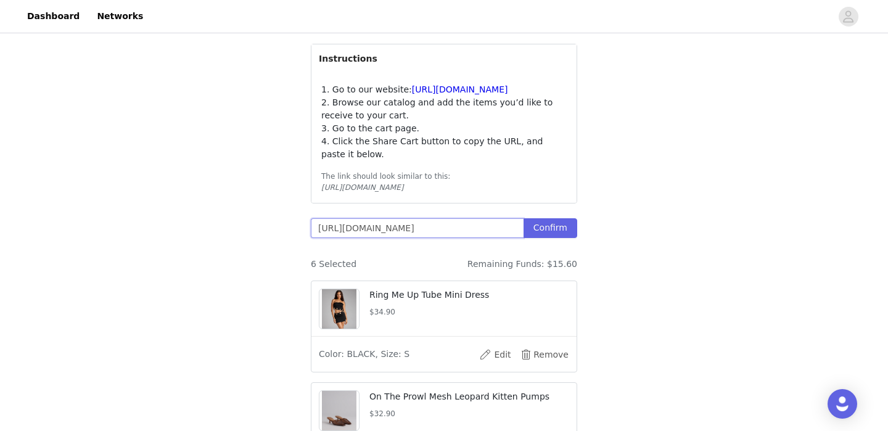
drag, startPoint x: 462, startPoint y: 422, endPoint x: 648, endPoint y: 287, distance: 230.5
click at [648, 287] on div "STEP 1 OF 6 Products Instructions on how to copy URL shopping cart link to plac…" at bounding box center [444, 383] width 888 height 1045
click at [493, 238] on input "https://www.windsorstore.com/cart/43333793251379:1,43517713416243:1,43519557009…" at bounding box center [417, 228] width 213 height 20
drag, startPoint x: 486, startPoint y: 250, endPoint x: 636, endPoint y: 249, distance: 149.8
click at [636, 249] on div "STEP 1 OF 6 Products Instructions on how to copy URL shopping cart link to plac…" at bounding box center [444, 383] width 888 height 1045
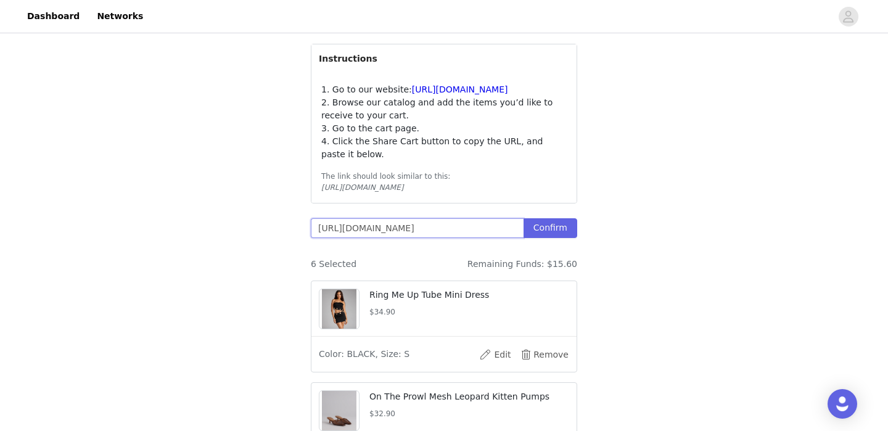
click at [521, 238] on input "https://www.windsorstore.com/cart/43333793251379:1,43517713416243:1,43519557009…" at bounding box center [417, 228] width 213 height 20
paste input "https://www.windsorstore.com/cart/43506992742451:1,43472862511155:1,43281562632…"
type input "https://www.windsorstore.com/cart/43333793251379:1,43517713416243:1,43519557009…"
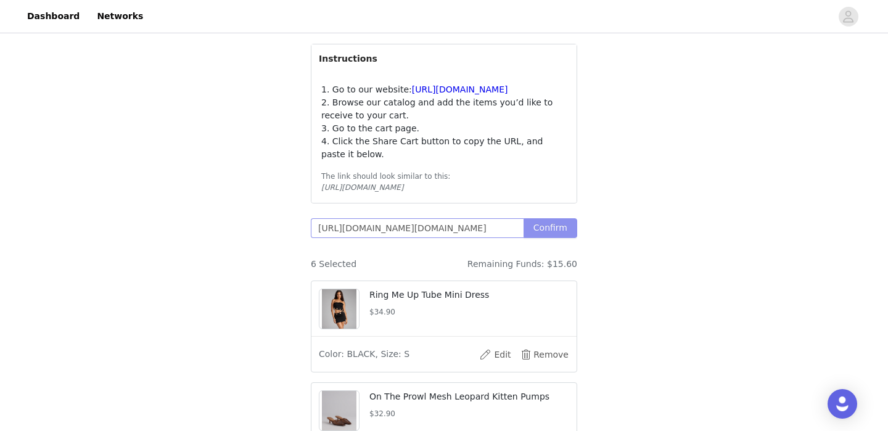
click at [543, 238] on button "Confirm" at bounding box center [550, 228] width 54 height 20
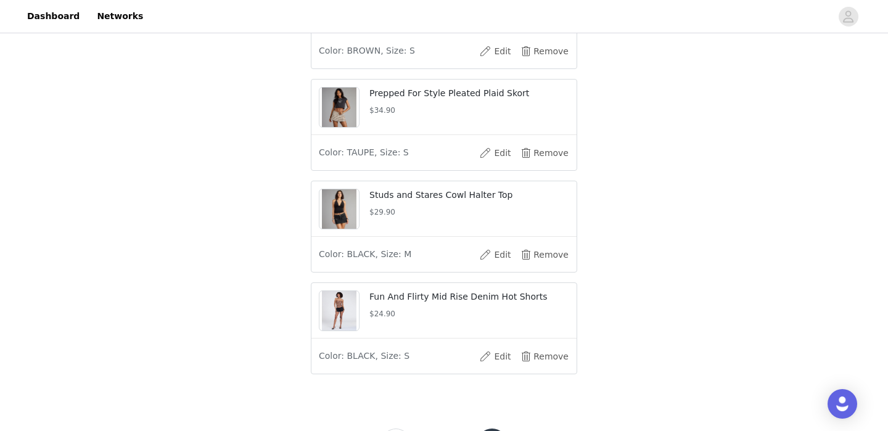
scroll to position [0, 0]
drag, startPoint x: 802, startPoint y: 393, endPoint x: 817, endPoint y: 391, distance: 14.9
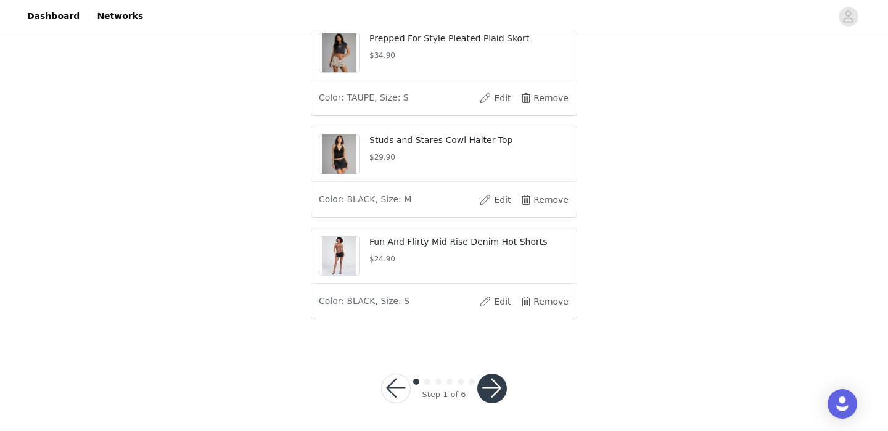
scroll to position [774, 0]
click at [493, 388] on button "button" at bounding box center [492, 387] width 30 height 30
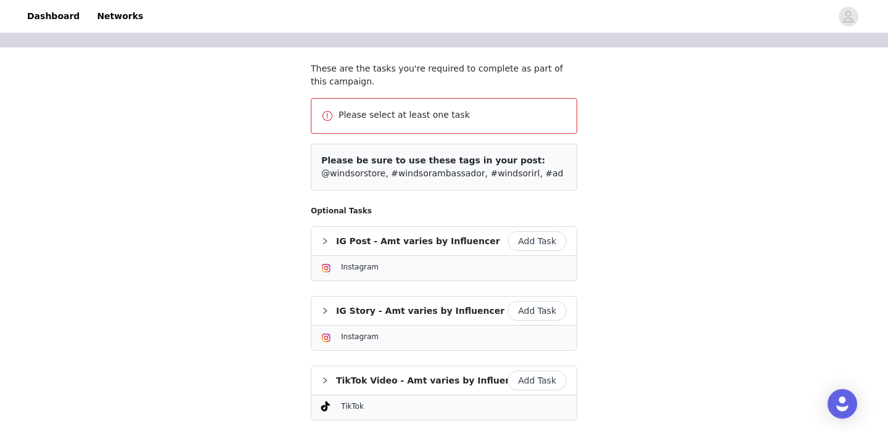
scroll to position [189, 0]
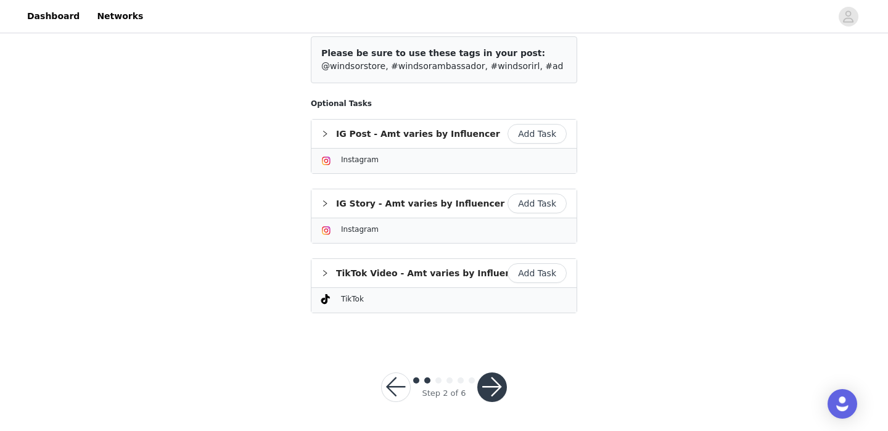
click at [552, 129] on button "Add Task" at bounding box center [536, 134] width 59 height 20
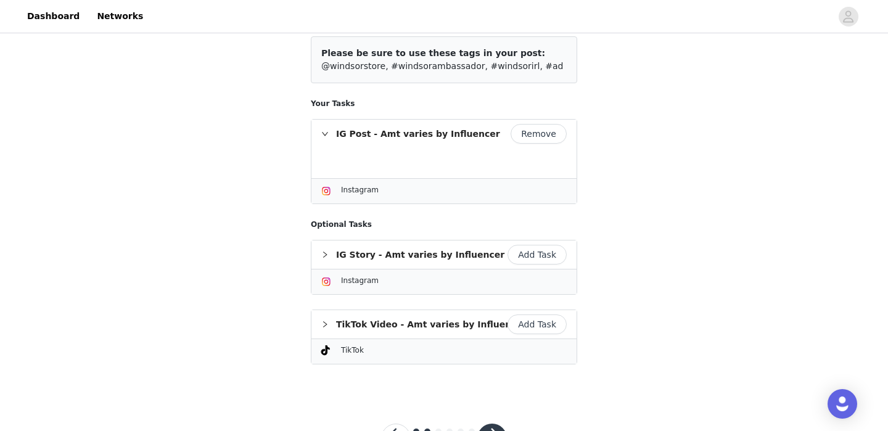
click at [534, 257] on button "Add Task" at bounding box center [536, 255] width 59 height 20
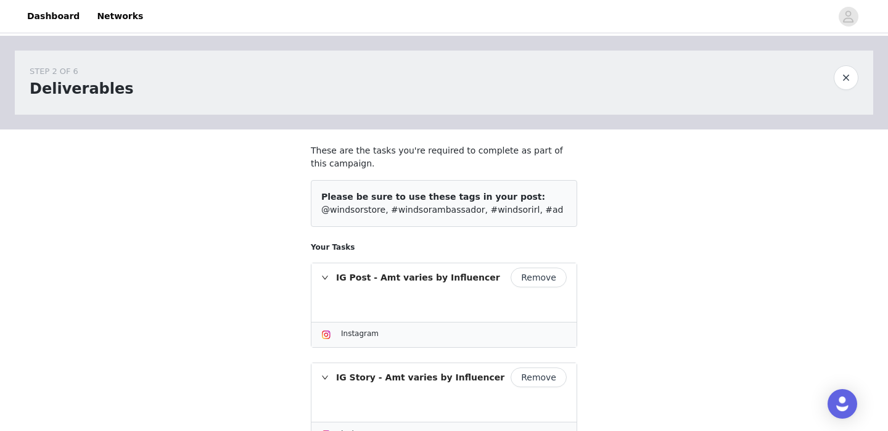
scroll to position [225, 0]
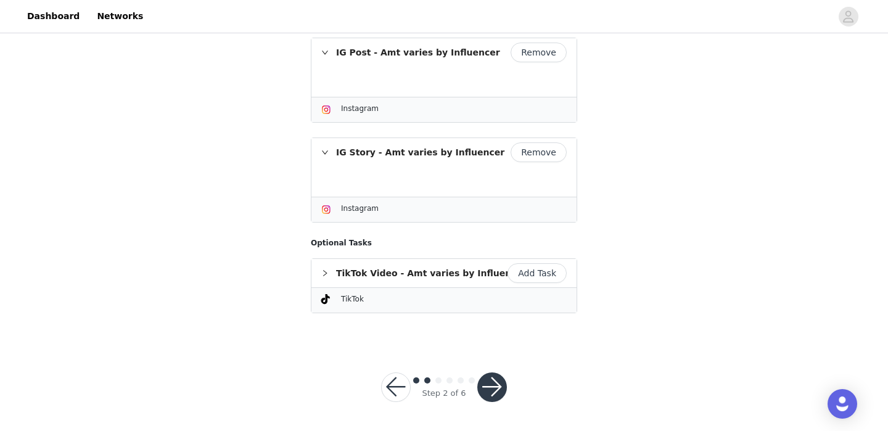
click at [494, 382] on button "button" at bounding box center [492, 387] width 30 height 30
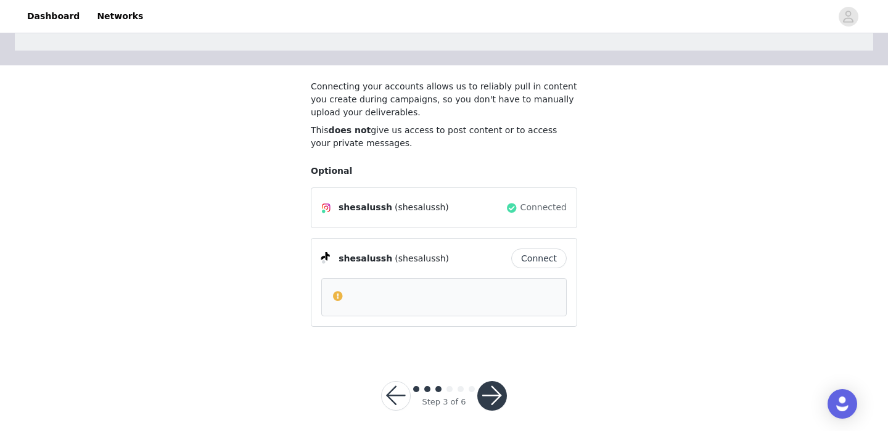
scroll to position [73, 0]
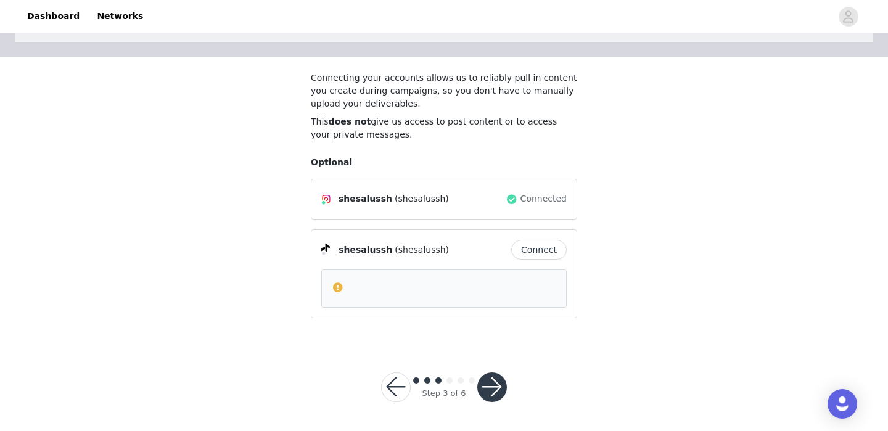
click at [534, 248] on button "Connect" at bounding box center [538, 250] width 55 height 20
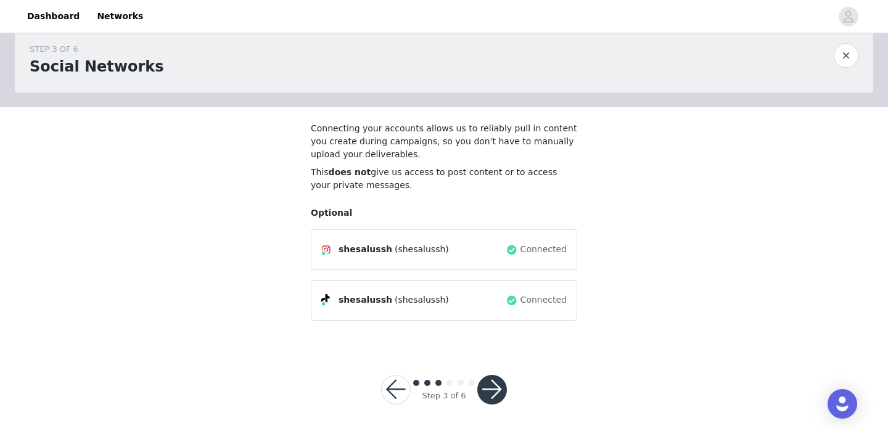
scroll to position [25, 0]
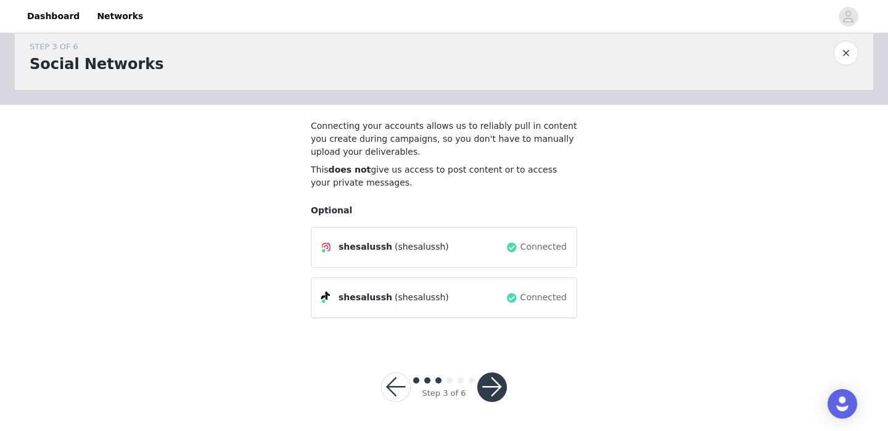
click at [495, 382] on button "button" at bounding box center [492, 387] width 30 height 30
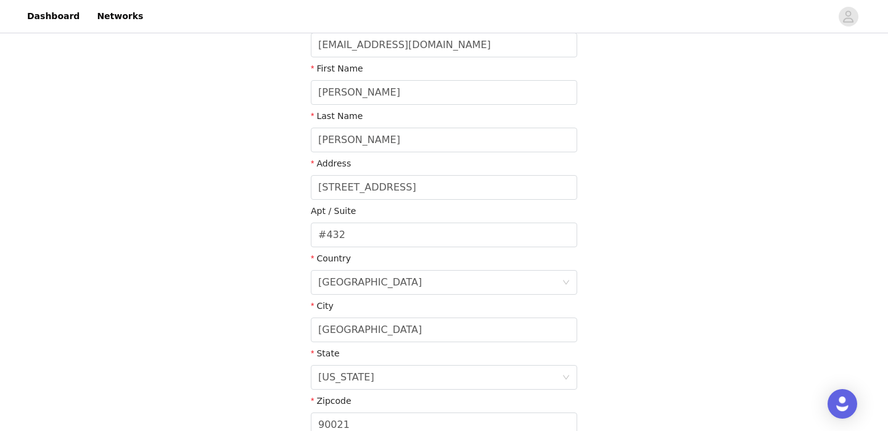
scroll to position [330, 0]
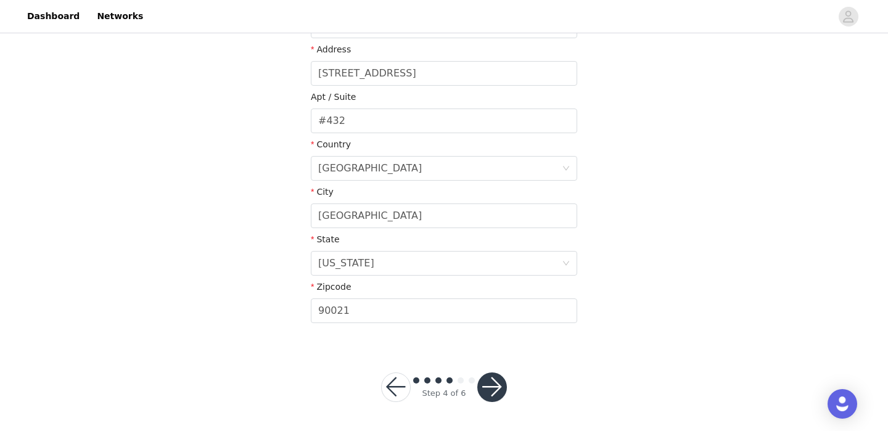
click at [494, 388] on button "button" at bounding box center [492, 387] width 30 height 30
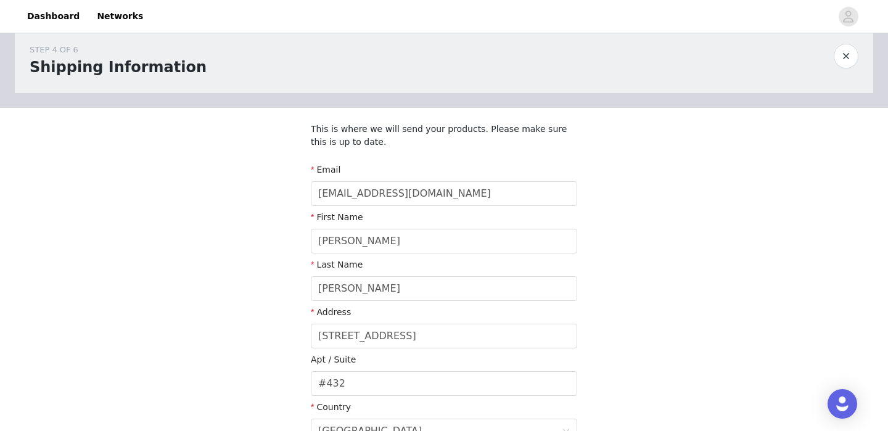
scroll to position [0, 0]
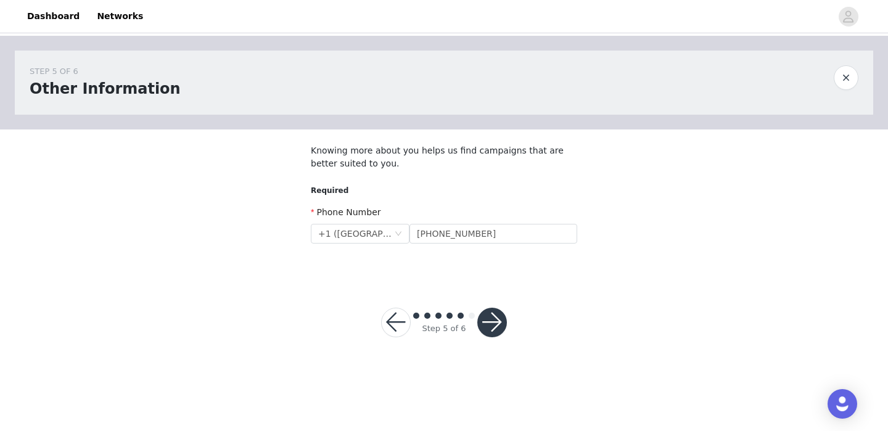
click at [510, 317] on div "Step 5 of 6" at bounding box center [443, 322] width 155 height 59
click at [497, 319] on button "button" at bounding box center [492, 323] width 30 height 30
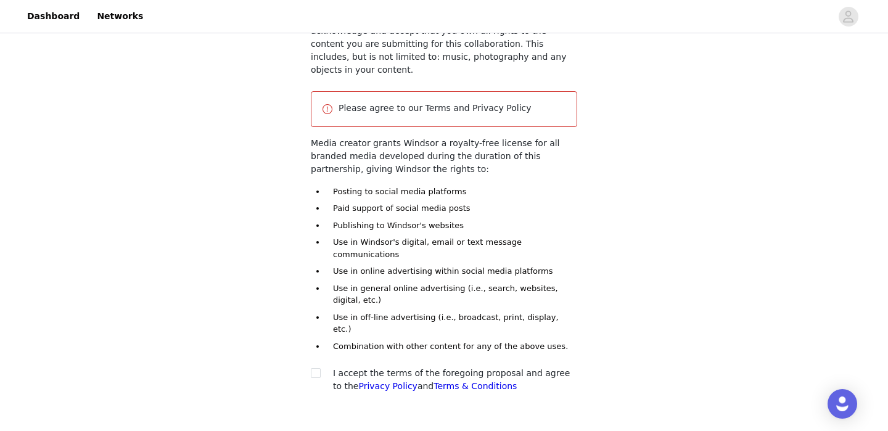
scroll to position [181, 0]
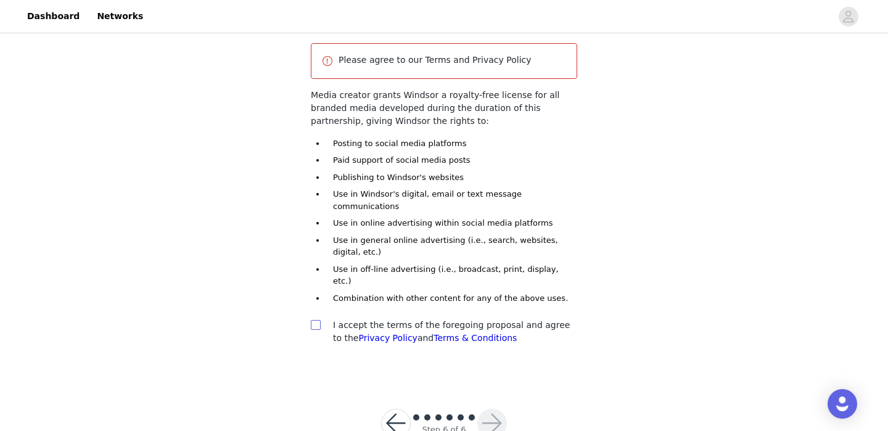
click at [316, 320] on input "checkbox" at bounding box center [315, 324] width 9 height 9
checkbox input "true"
click at [496, 409] on button "button" at bounding box center [492, 424] width 30 height 30
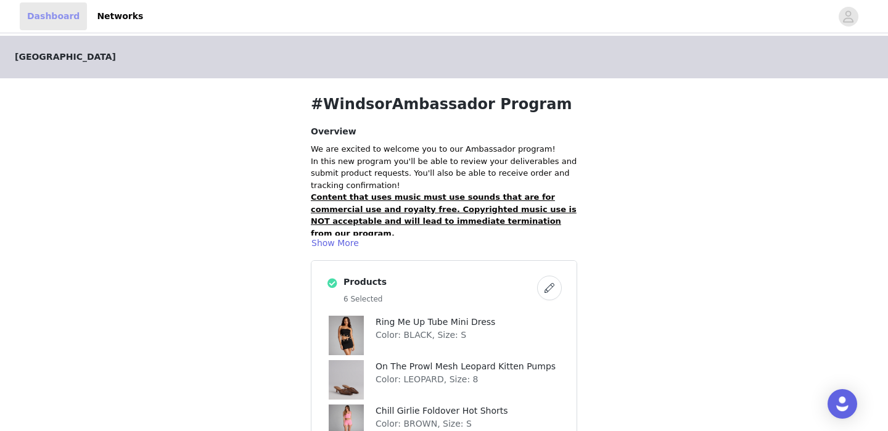
click at [72, 18] on link "Dashboard" at bounding box center [53, 16] width 67 height 28
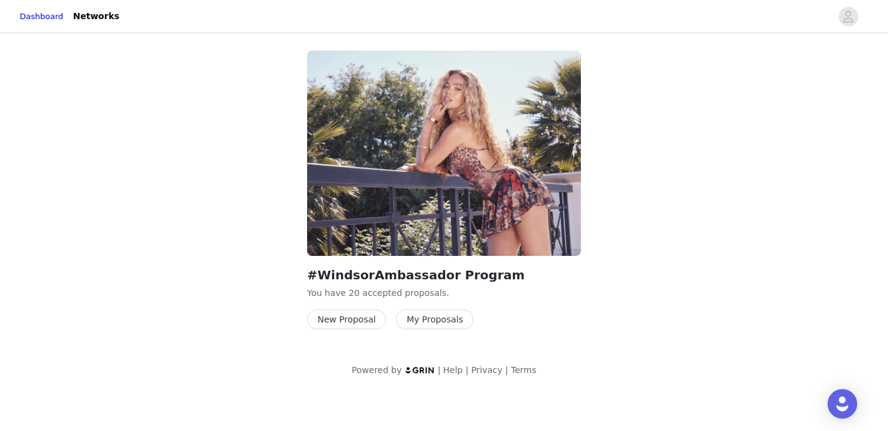
click at [367, 322] on button "New Proposal" at bounding box center [346, 319] width 79 height 20
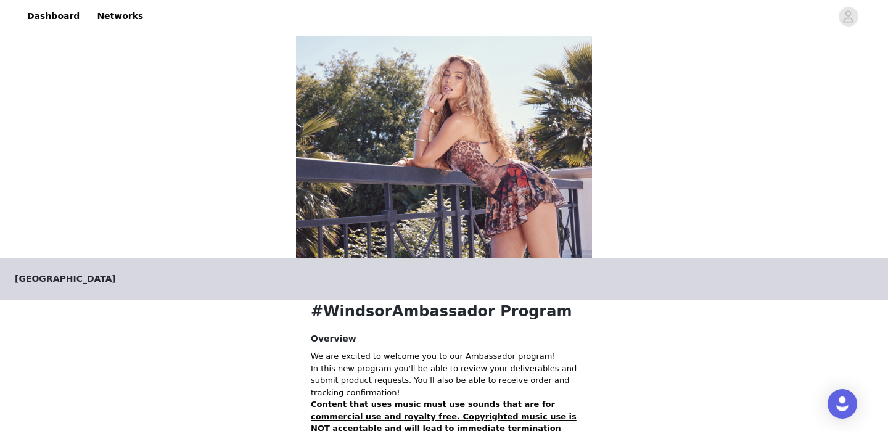
scroll to position [261, 0]
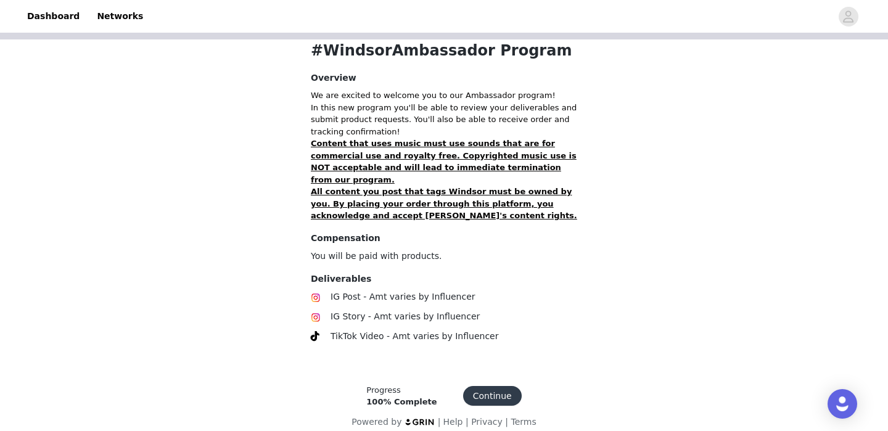
click at [488, 386] on button "Continue" at bounding box center [492, 396] width 59 height 20
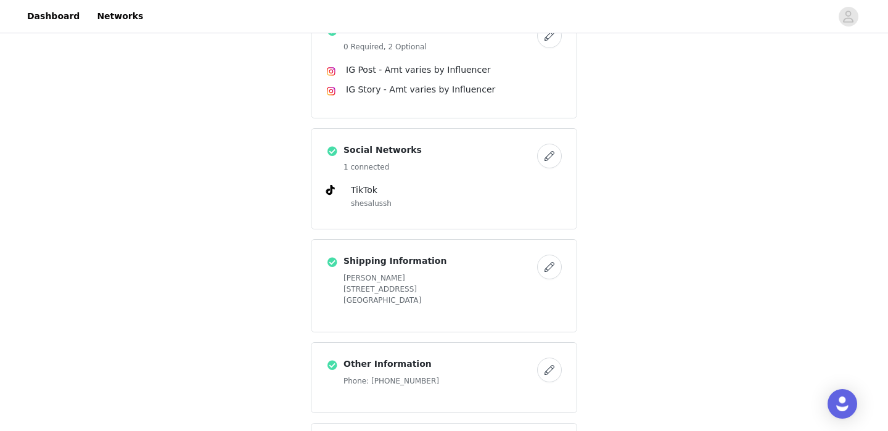
scroll to position [761, 0]
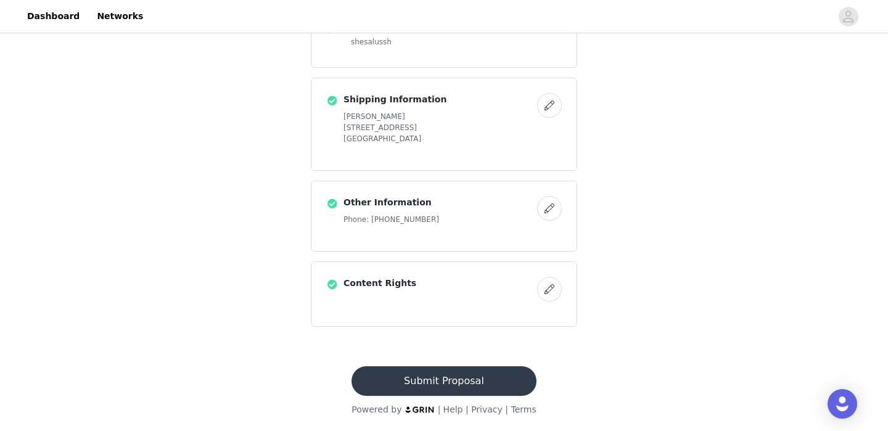
click at [419, 385] on button "Submit Proposal" at bounding box center [443, 381] width 184 height 30
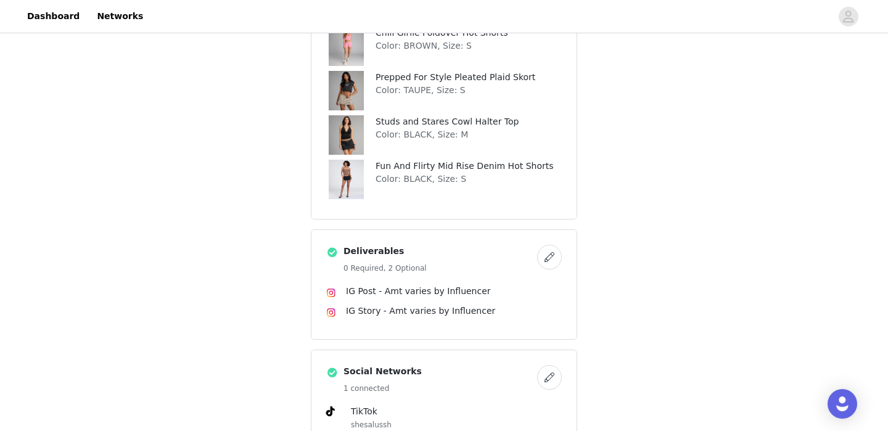
scroll to position [0, 0]
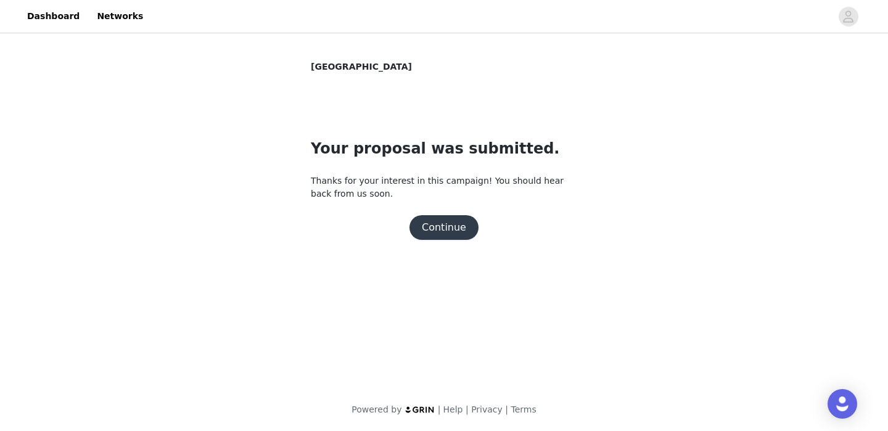
click at [465, 229] on button "Continue" at bounding box center [443, 227] width 69 height 25
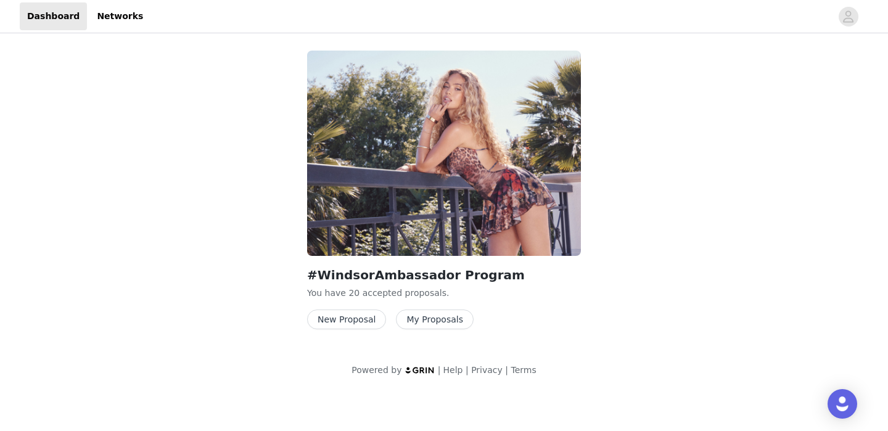
click at [360, 321] on button "New Proposal" at bounding box center [346, 319] width 79 height 20
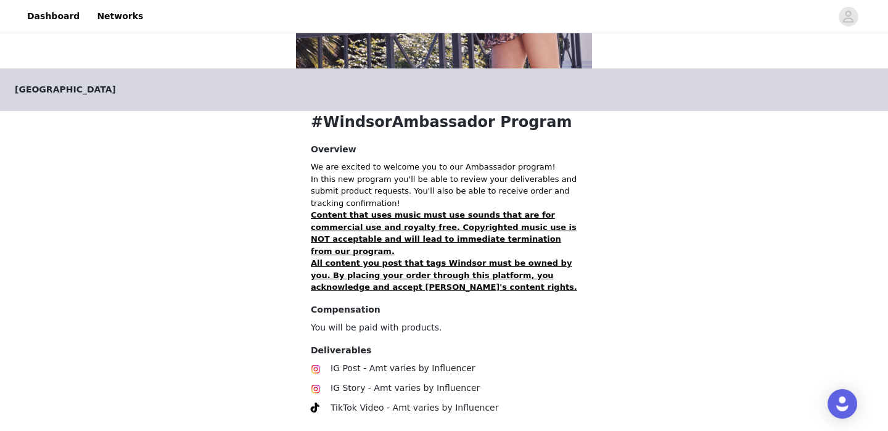
scroll to position [256, 0]
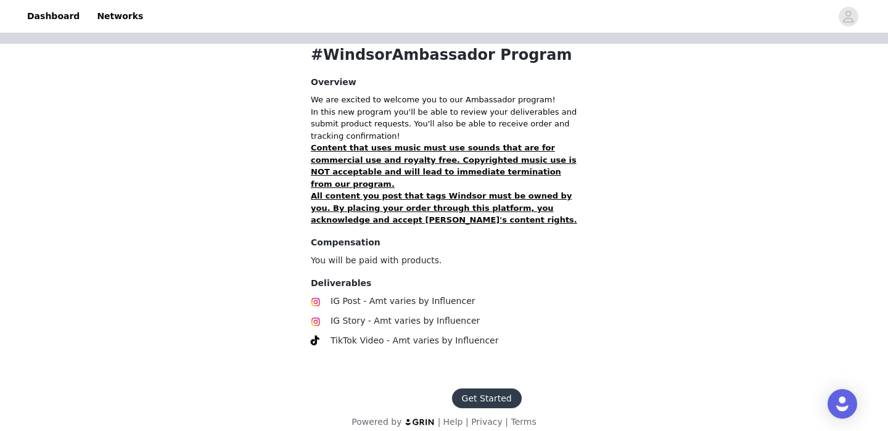
click at [485, 388] on button "Get Started" at bounding box center [487, 398] width 70 height 20
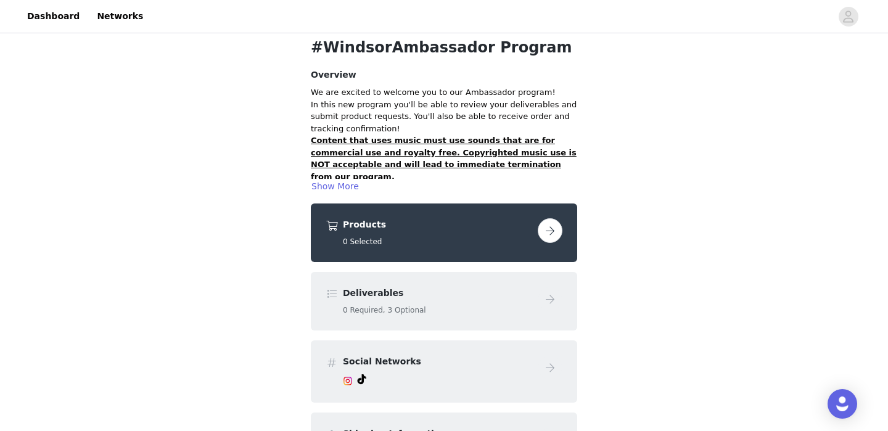
scroll to position [167, 0]
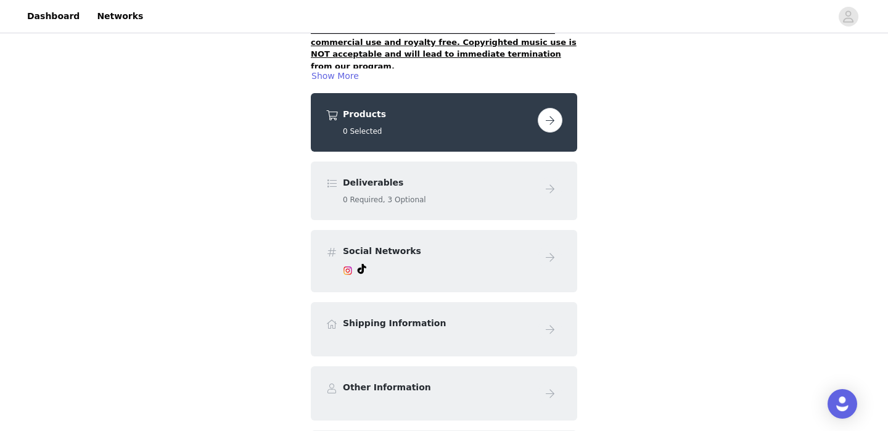
click at [552, 122] on button "button" at bounding box center [550, 120] width 25 height 25
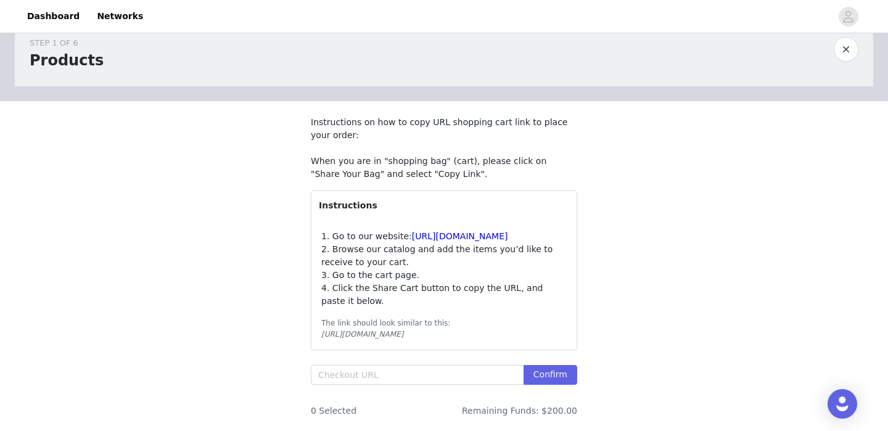
scroll to position [41, 0]
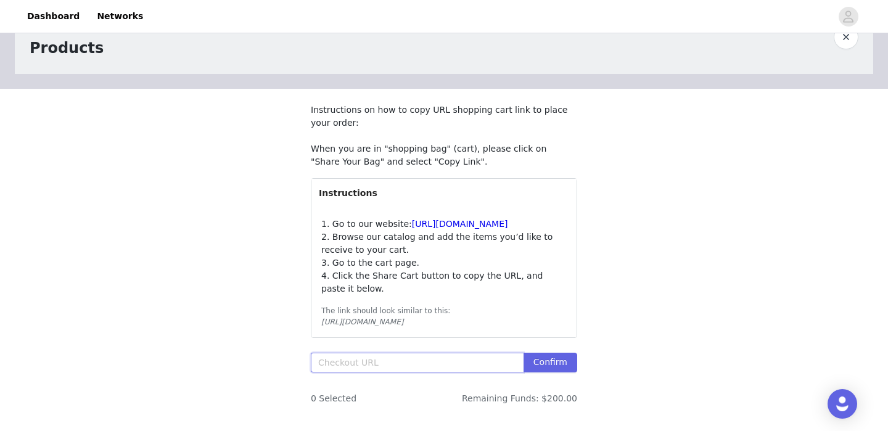
paste input "[URL][DOMAIN_NAME],"
click at [545, 372] on button "Confirm" at bounding box center [550, 363] width 54 height 20
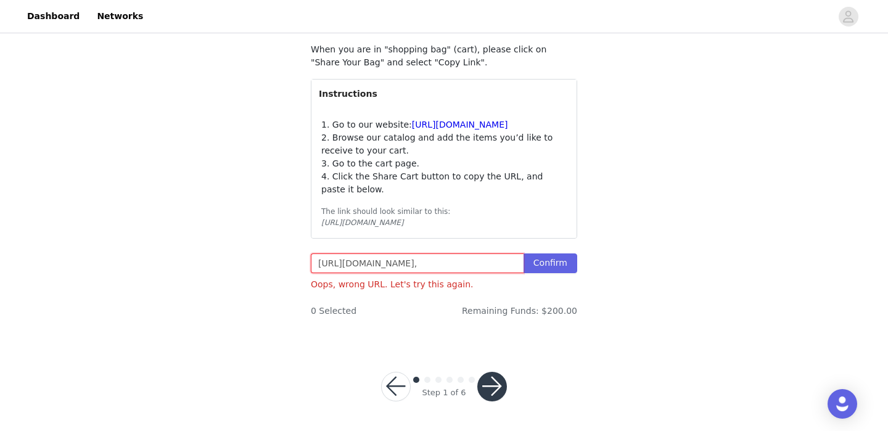
scroll to position [0, 536]
drag, startPoint x: 502, startPoint y: 273, endPoint x: 634, endPoint y: 280, distance: 132.1
click at [634, 280] on div "STEP 1 OF 6 Products Instructions on how to copy URL shopping cart link to plac…" at bounding box center [444, 119] width 888 height 446
click at [523, 272] on input "[URL][DOMAIN_NAME]," at bounding box center [417, 263] width 213 height 20
type input "https://www.windsorstore.com/cart/43472862511155:1,43281562632243:1,43502846050…"
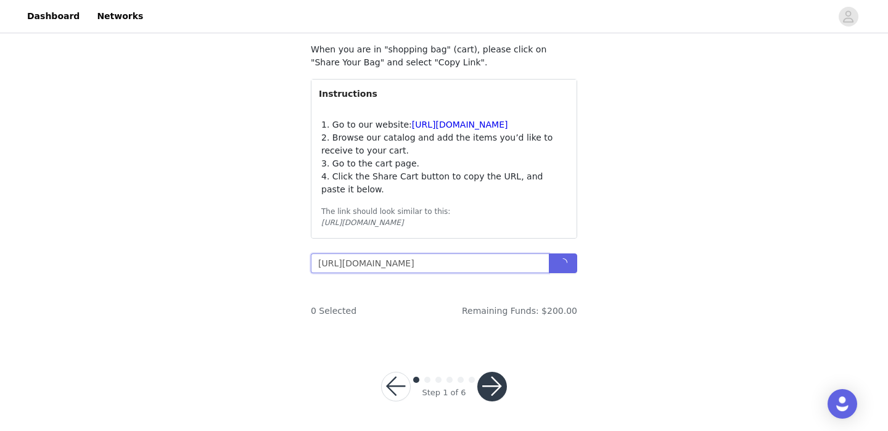
scroll to position [0, 510]
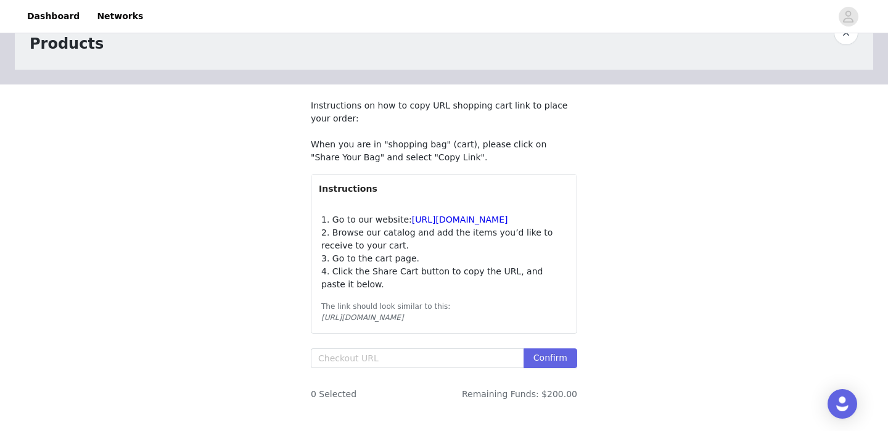
scroll to position [95, 0]
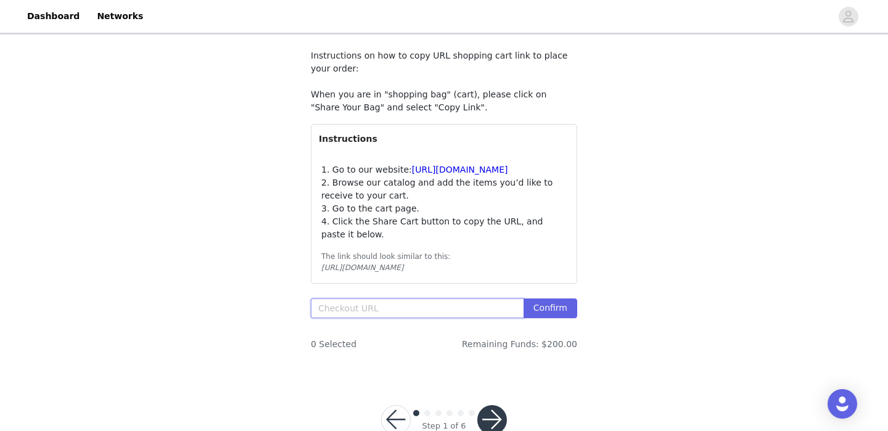
paste input "[URL][DOMAIN_NAME],"
type input "[URL][DOMAIN_NAME],"
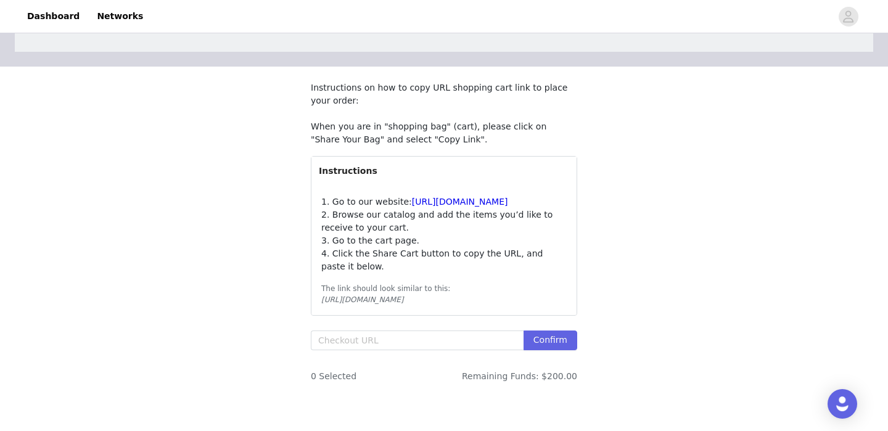
scroll to position [105, 0]
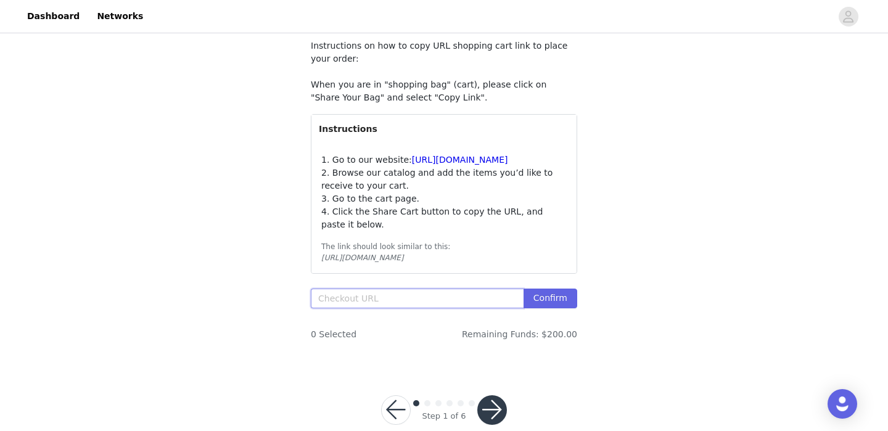
paste input "[URL][DOMAIN_NAME],"
type input "[URL][DOMAIN_NAME],"
click at [564, 308] on button "Confirm" at bounding box center [550, 298] width 54 height 20
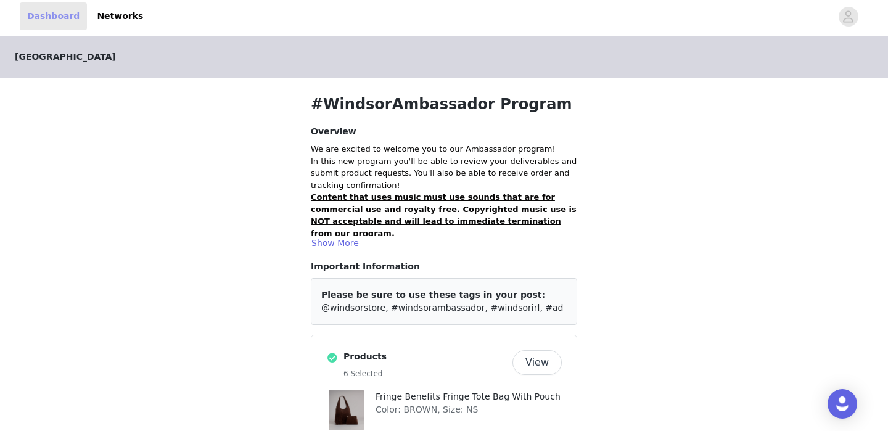
click at [52, 22] on link "Dashboard" at bounding box center [53, 16] width 67 height 28
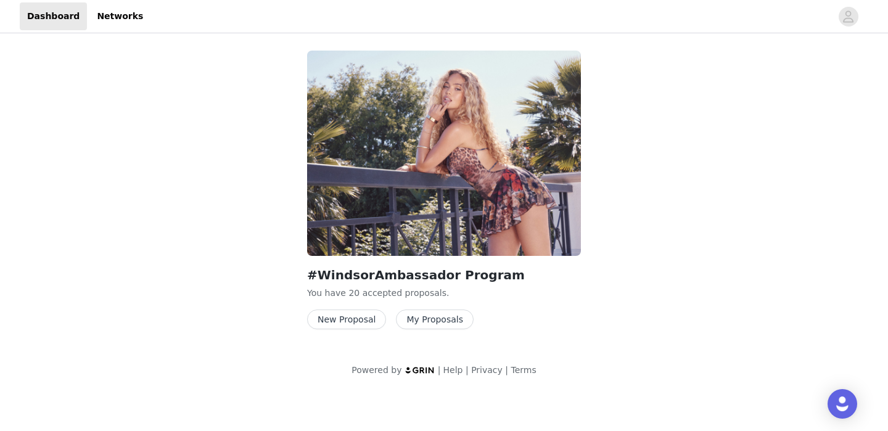
click at [324, 317] on button "New Proposal" at bounding box center [346, 319] width 79 height 20
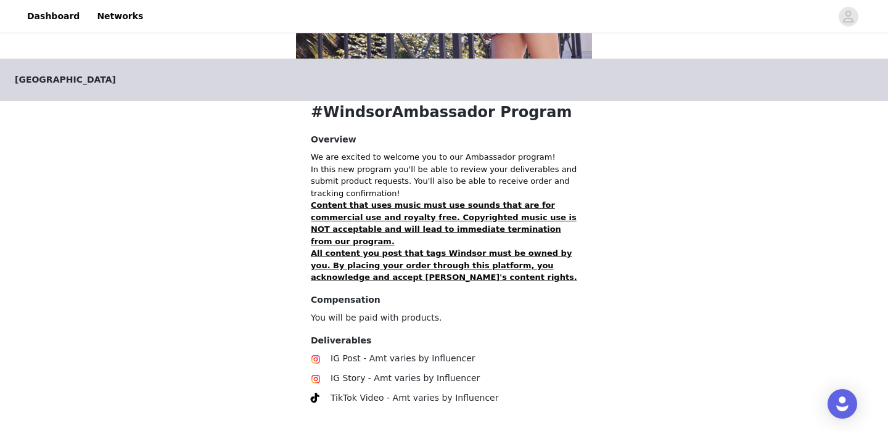
scroll to position [261, 0]
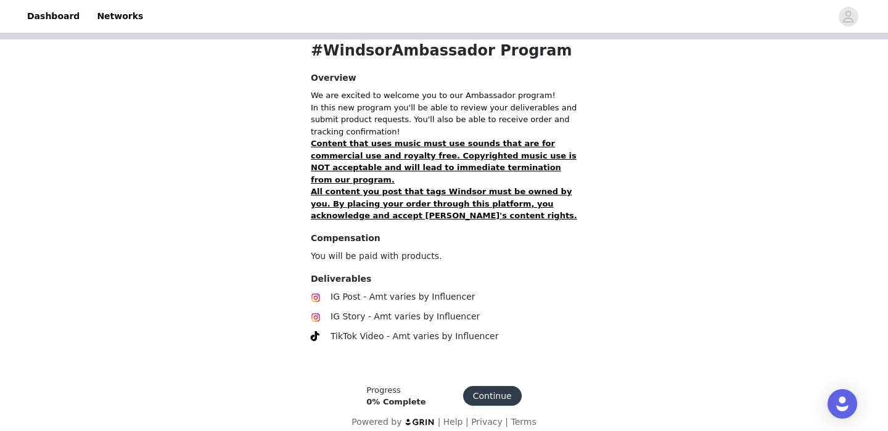
click at [505, 386] on button "Continue" at bounding box center [492, 396] width 59 height 20
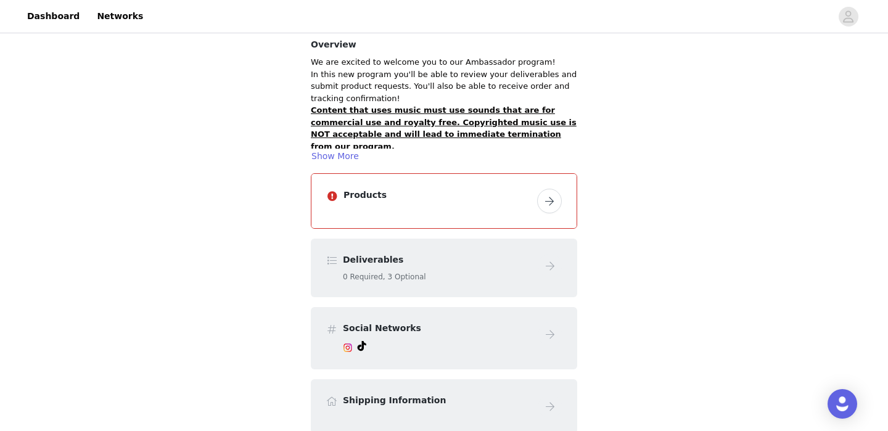
scroll to position [97, 0]
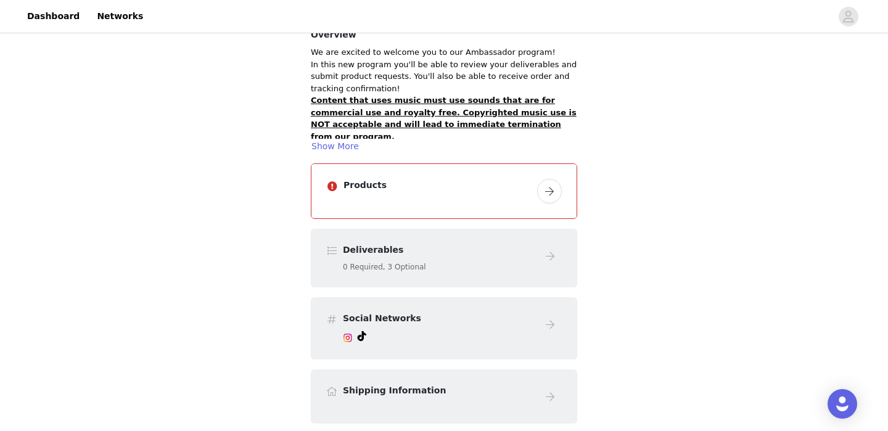
click at [542, 195] on button "button" at bounding box center [549, 191] width 25 height 25
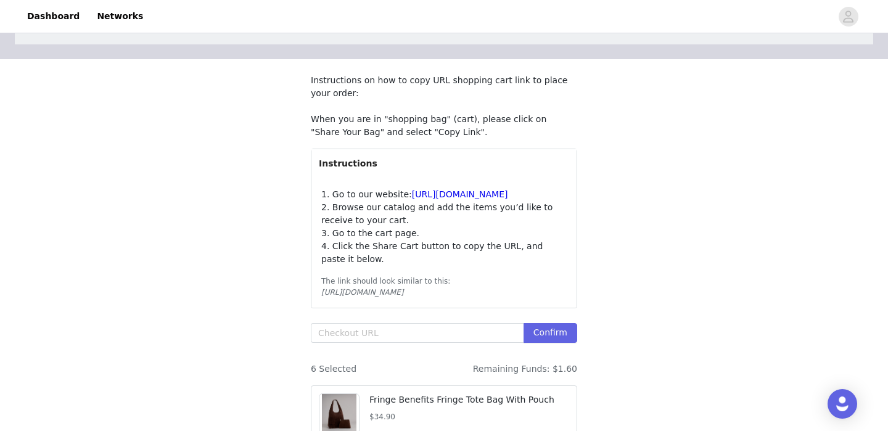
scroll to position [78, 0]
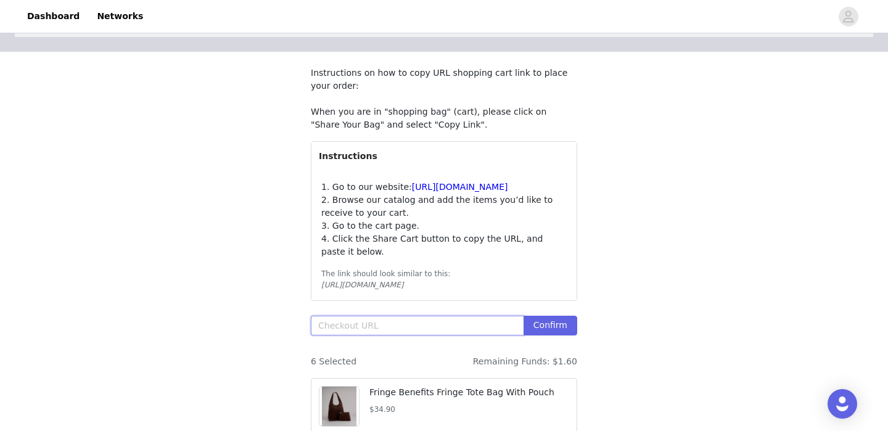
paste input "[URL][DOMAIN_NAME]"
type input "[URL][DOMAIN_NAME]"
click at [542, 335] on button "Confirm" at bounding box center [550, 326] width 54 height 20
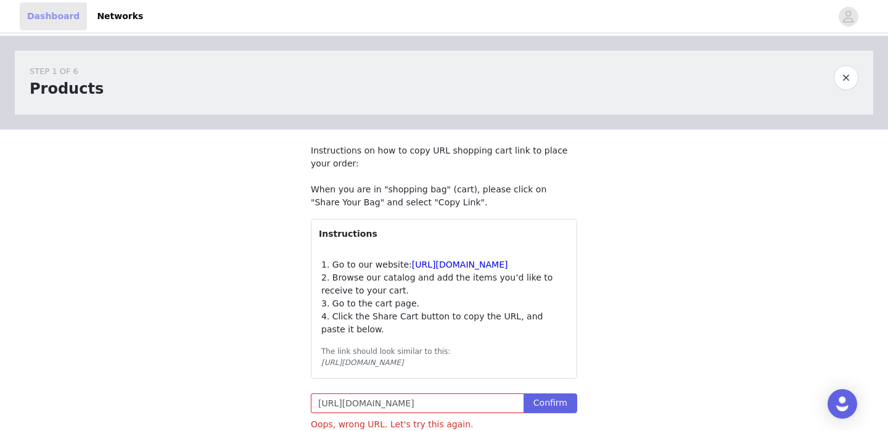
scroll to position [0, 0]
click at [65, 17] on link "Dashboard" at bounding box center [53, 16] width 67 height 28
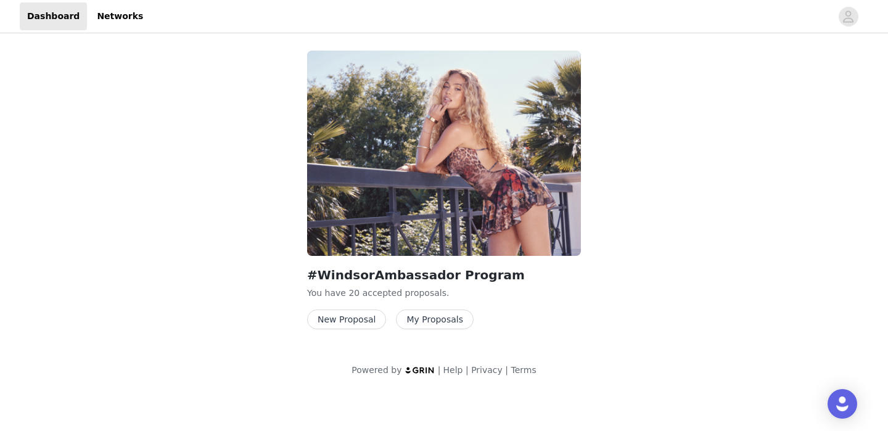
click at [350, 319] on button "New Proposal" at bounding box center [346, 319] width 79 height 20
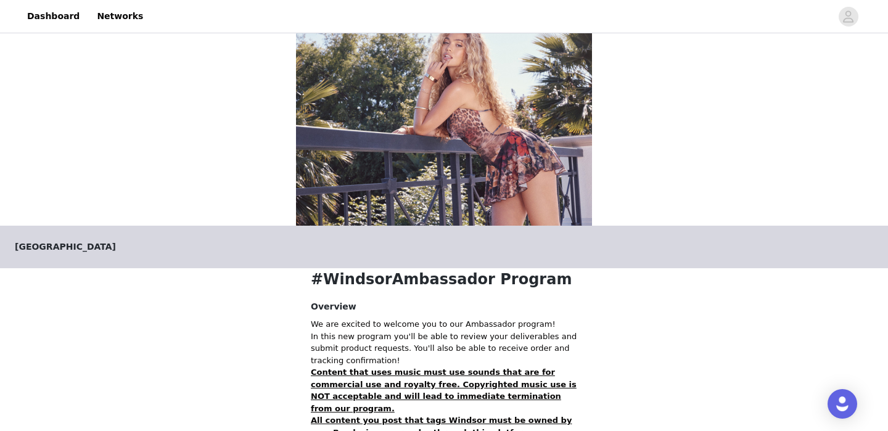
scroll to position [261, 0]
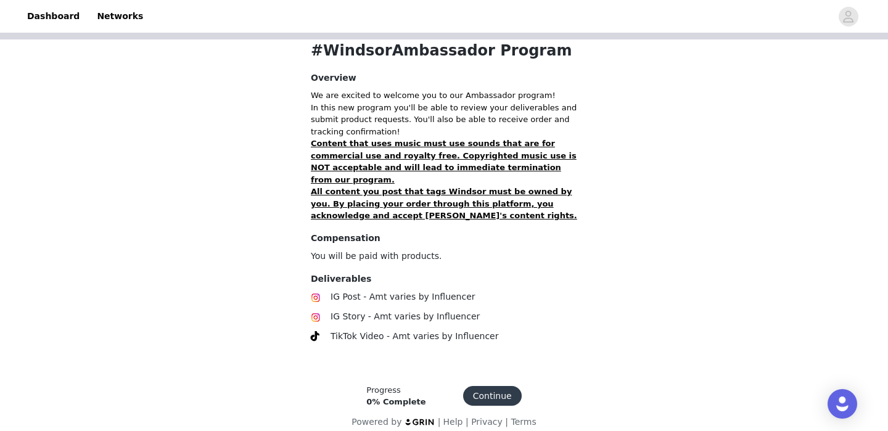
click at [478, 386] on button "Continue" at bounding box center [492, 396] width 59 height 20
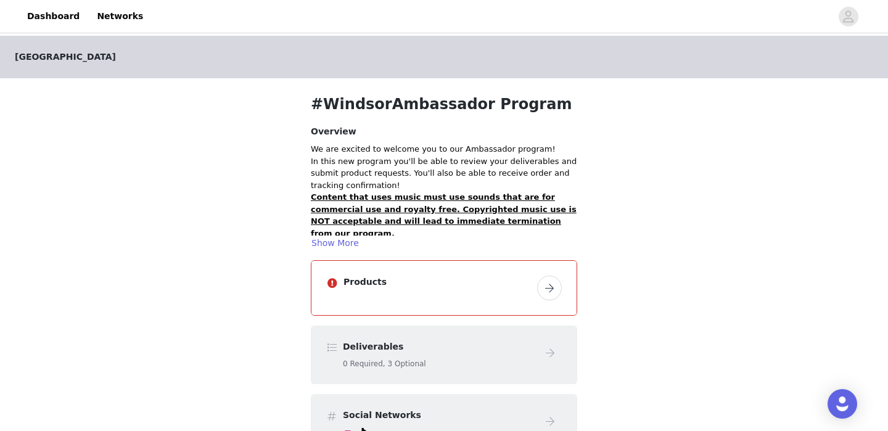
scroll to position [245, 0]
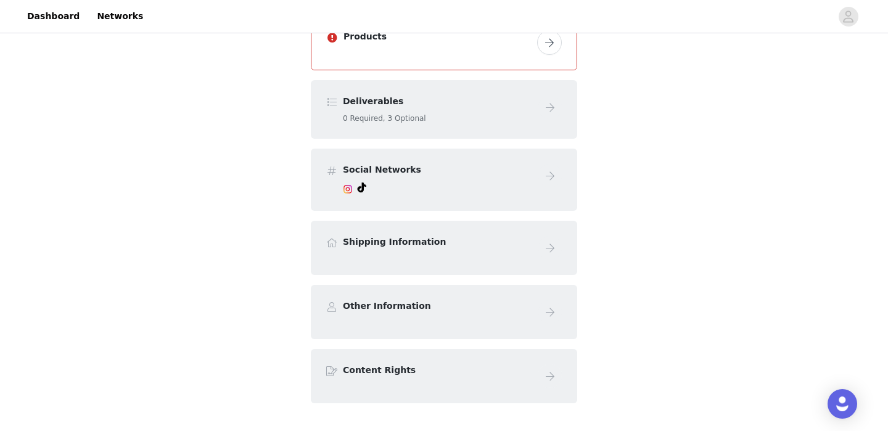
click at [546, 47] on button "button" at bounding box center [549, 42] width 25 height 25
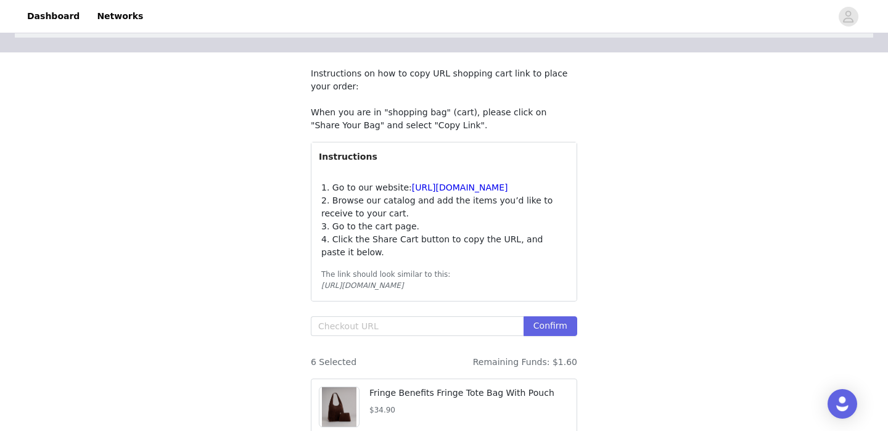
scroll to position [211, 0]
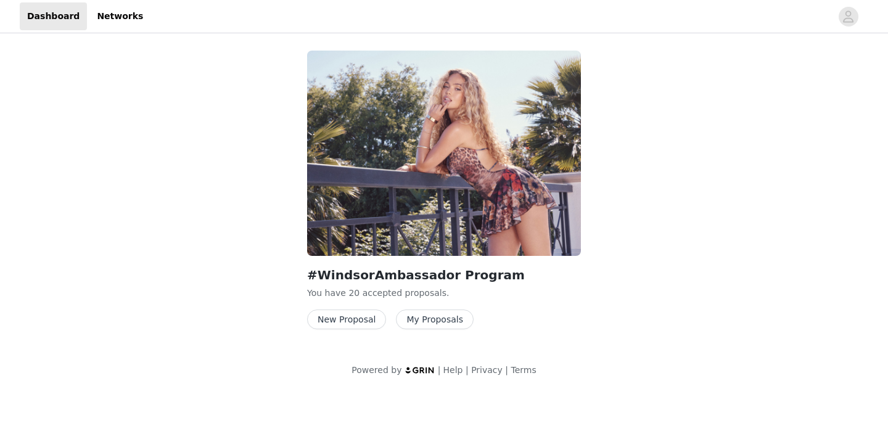
click at [362, 317] on button "New Proposal" at bounding box center [346, 319] width 79 height 20
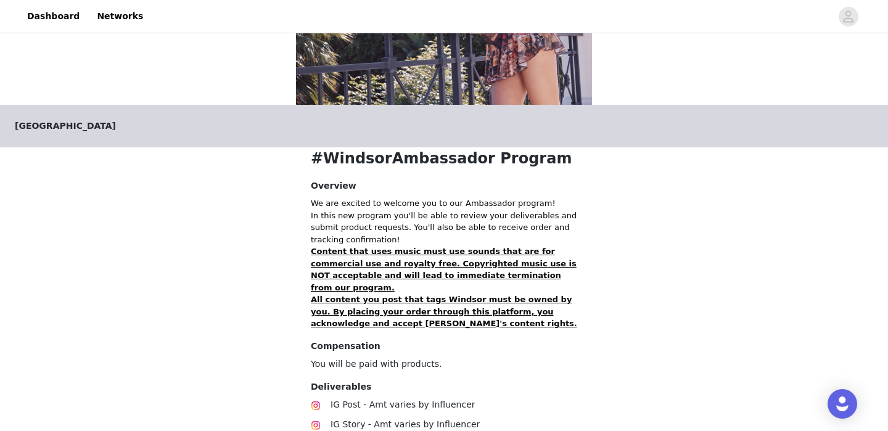
scroll to position [261, 0]
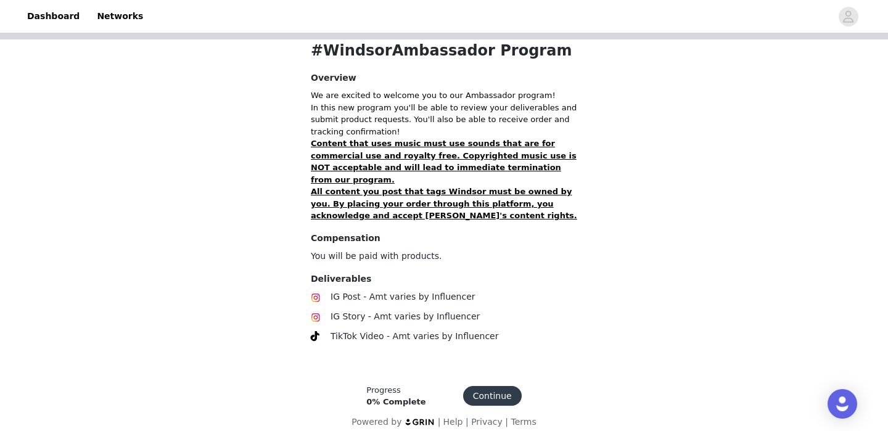
click at [506, 386] on button "Continue" at bounding box center [492, 396] width 59 height 20
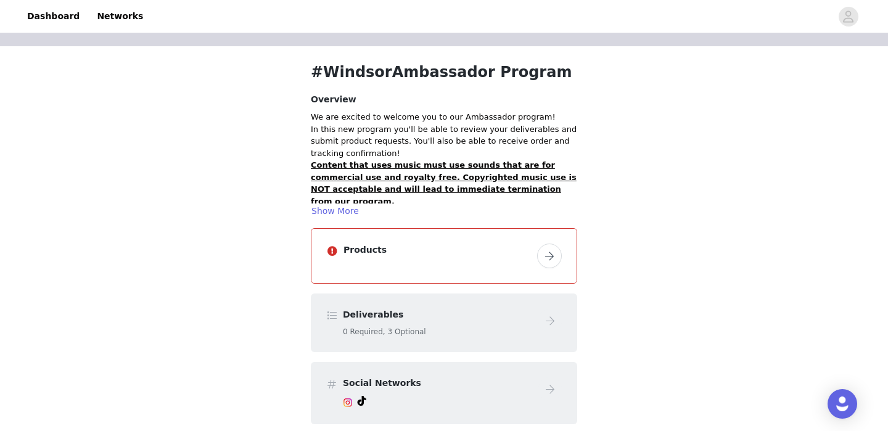
scroll to position [34, 0]
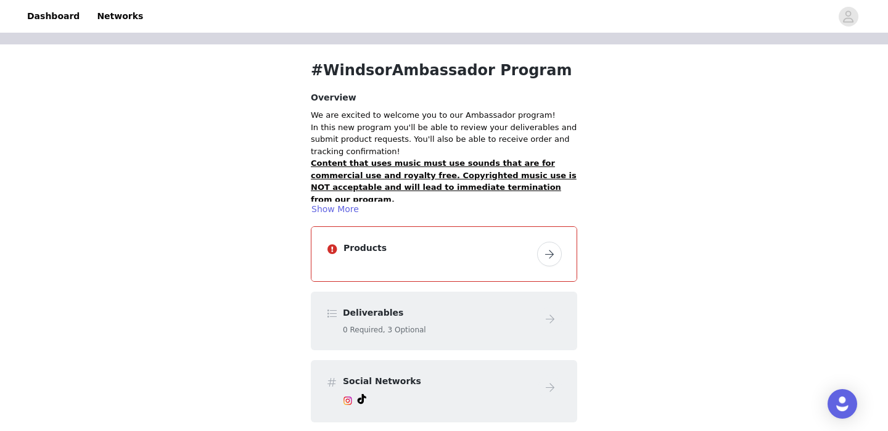
click at [551, 250] on button "button" at bounding box center [549, 254] width 25 height 25
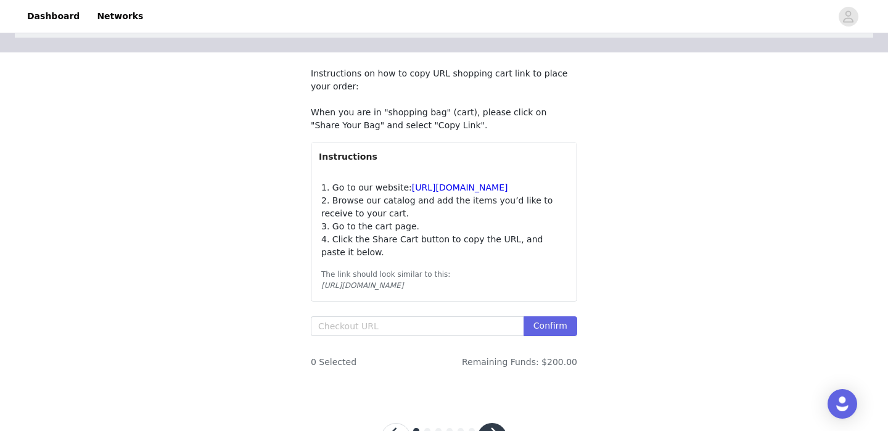
scroll to position [152, 0]
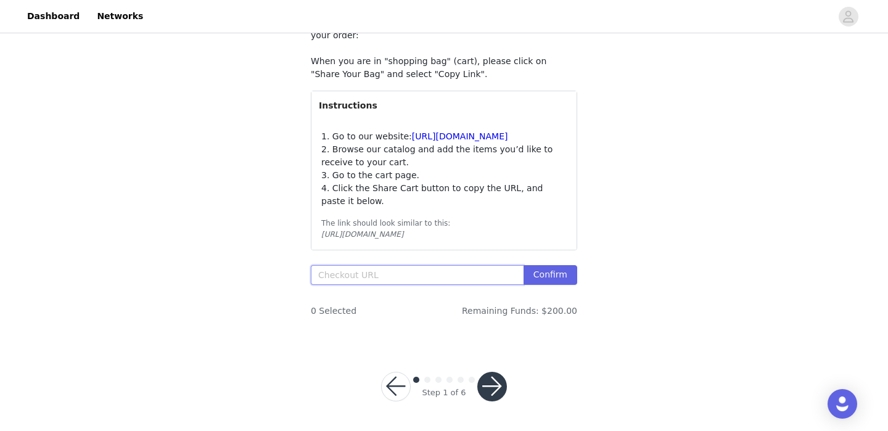
paste input "[URL][DOMAIN_NAME]"
click at [534, 278] on button "Confirm" at bounding box center [550, 275] width 54 height 20
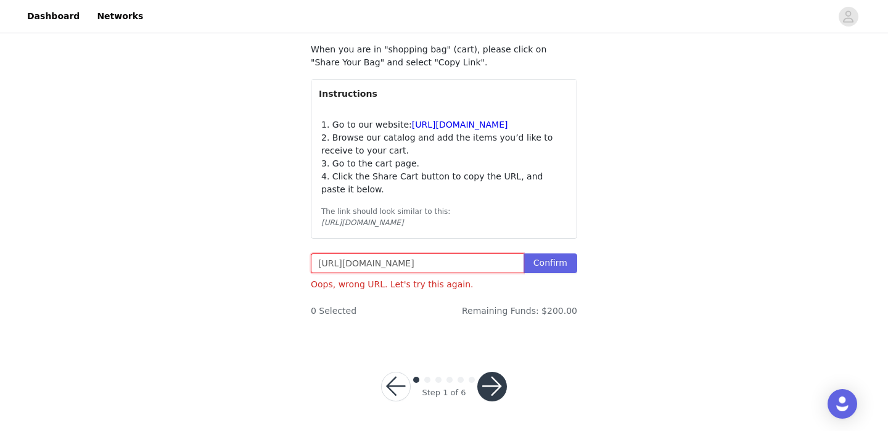
scroll to position [0, 618]
drag, startPoint x: 458, startPoint y: 271, endPoint x: 616, endPoint y: 273, distance: 157.8
click at [616, 273] on div "STEP 1 OF 6 Products Instructions on how to copy URL shopping cart link to plac…" at bounding box center [444, 119] width 888 height 446
type input "https://www.windsorstore.com/cart/43506992742451:1,43472862511155:1,43281562632…"
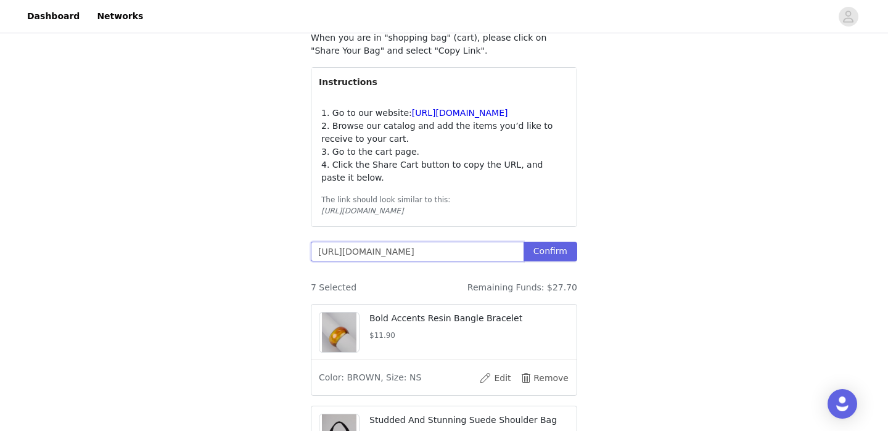
scroll to position [287, 0]
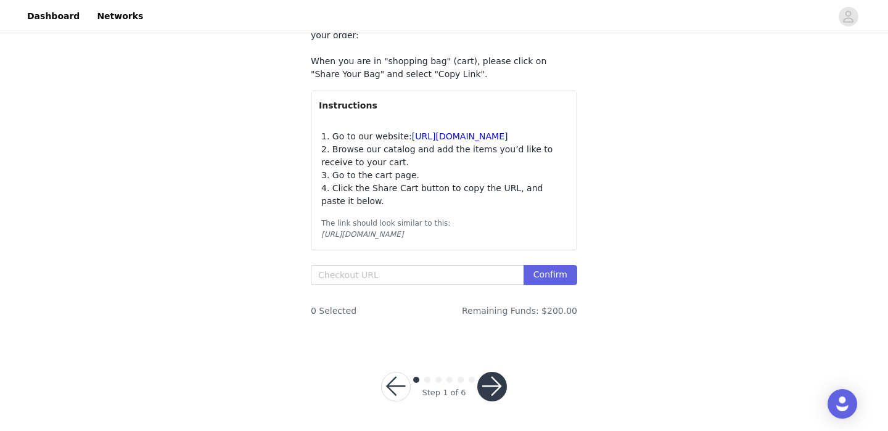
scroll to position [152, 0]
paste input "[URL][DOMAIN_NAME]"
click at [541, 284] on button "Confirm" at bounding box center [550, 275] width 54 height 20
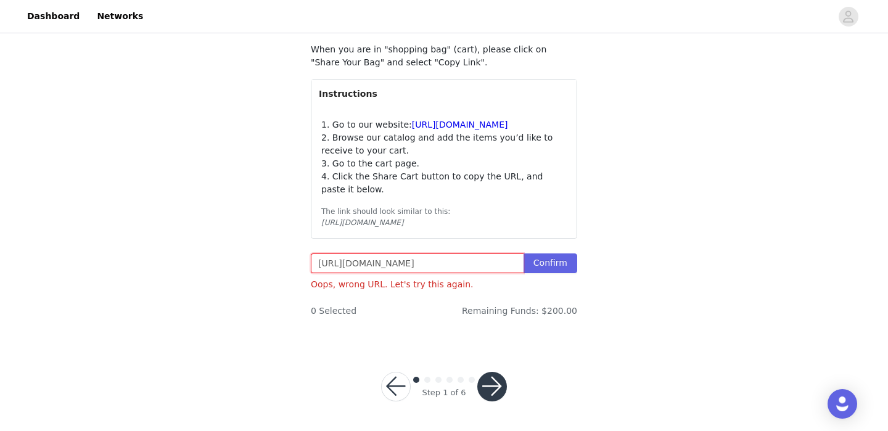
click at [416, 273] on input "[URL][DOMAIN_NAME]" at bounding box center [417, 263] width 213 height 20
click at [548, 271] on button "Confirm" at bounding box center [550, 263] width 54 height 20
click at [552, 273] on button "Confirm" at bounding box center [550, 263] width 54 height 20
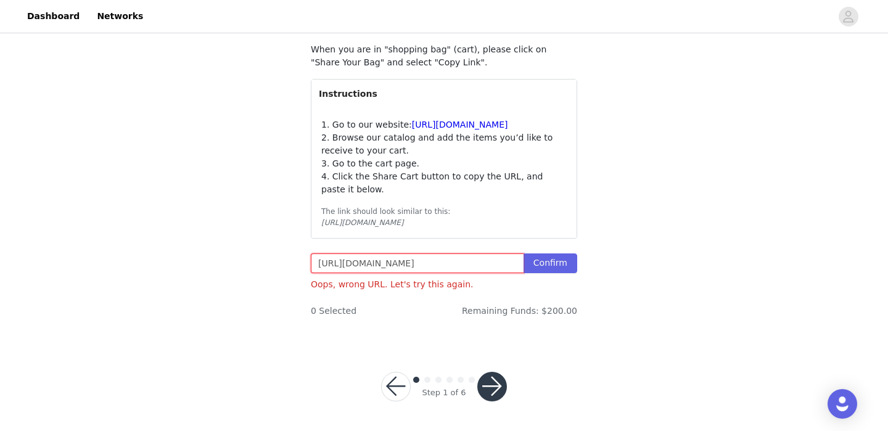
click at [509, 273] on input "[URL][DOMAIN_NAME]" at bounding box center [417, 263] width 213 height 20
drag, startPoint x: 457, startPoint y: 274, endPoint x: 713, endPoint y: 248, distance: 257.1
click at [713, 248] on div "STEP 1 OF 6 Products Instructions on how to copy URL shopping cart link to plac…" at bounding box center [444, 119] width 888 height 446
drag, startPoint x: 437, startPoint y: 276, endPoint x: 586, endPoint y: 277, distance: 149.2
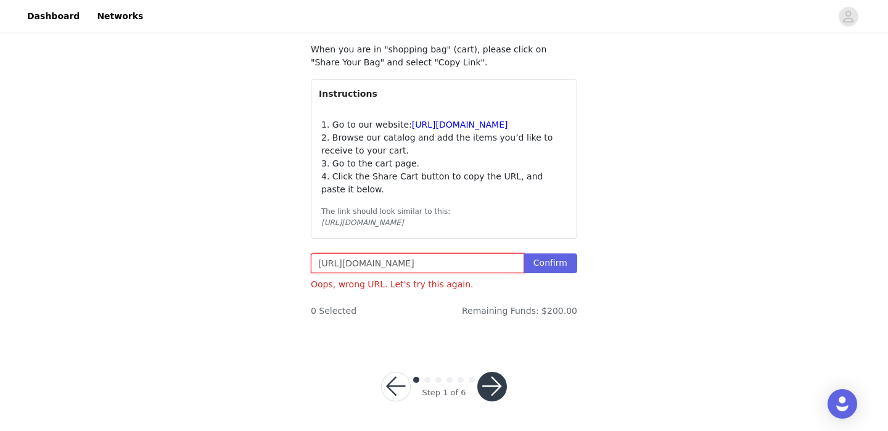
click at [586, 277] on section "Instructions on how to copy URL shopping cart link to place your order: When yo…" at bounding box center [444, 166] width 296 height 353
click at [566, 268] on button "Confirm" at bounding box center [550, 263] width 54 height 20
drag, startPoint x: 459, startPoint y: 275, endPoint x: 611, endPoint y: 285, distance: 153.2
click at [611, 285] on div "STEP 1 OF 6 Products Instructions on how to copy URL shopping cart link to plac…" at bounding box center [444, 119] width 888 height 446
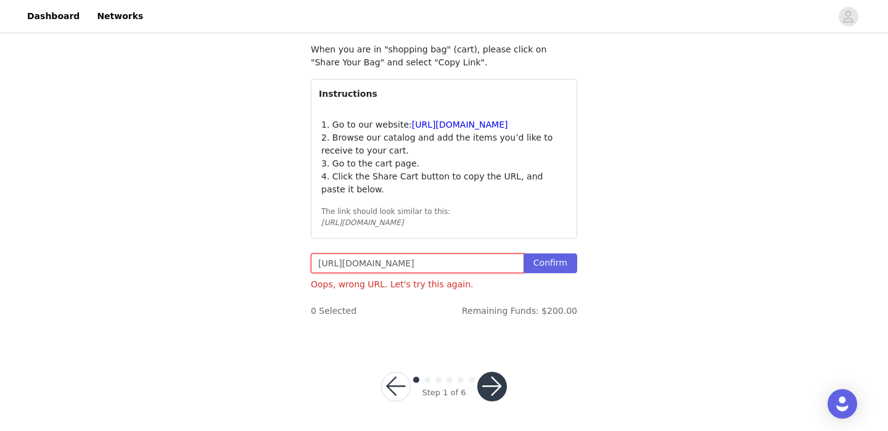
type input "https://www.windsorstore.com/cart/43506992742451:1,43472862511155:1,43281562632…"
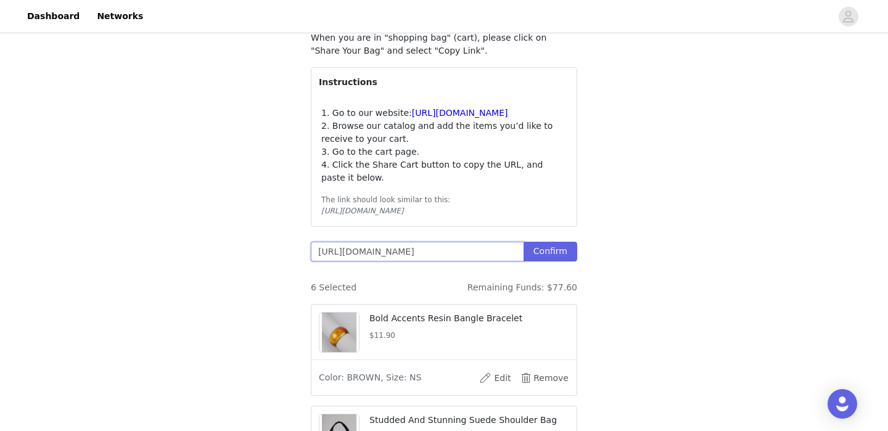
scroll to position [377, 0]
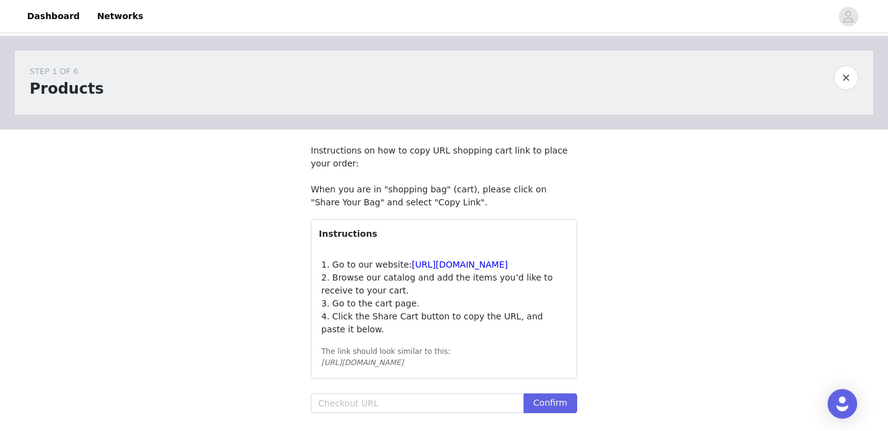
scroll to position [152, 0]
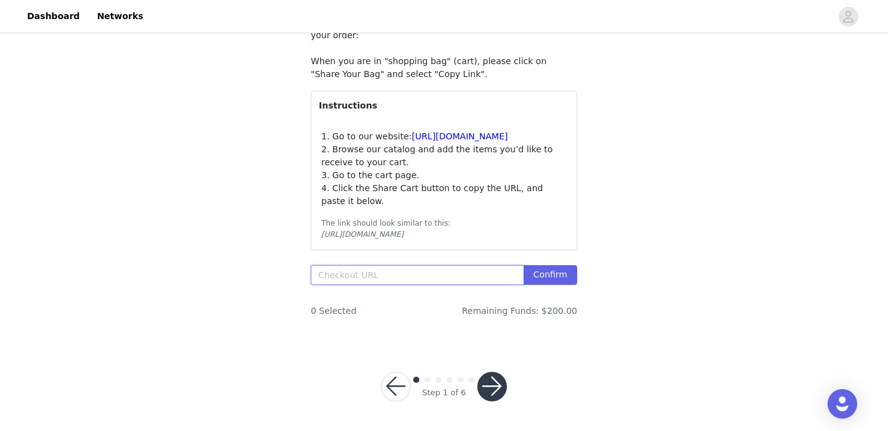
paste input "[URL][DOMAIN_NAME]"
drag, startPoint x: 437, startPoint y: 274, endPoint x: 626, endPoint y: 275, distance: 188.6
click at [626, 275] on div "STEP 1 OF 6 Products Instructions on how to copy URL shopping cart link to plac…" at bounding box center [444, 125] width 888 height 435
type input "[URL][DOMAIN_NAME]"
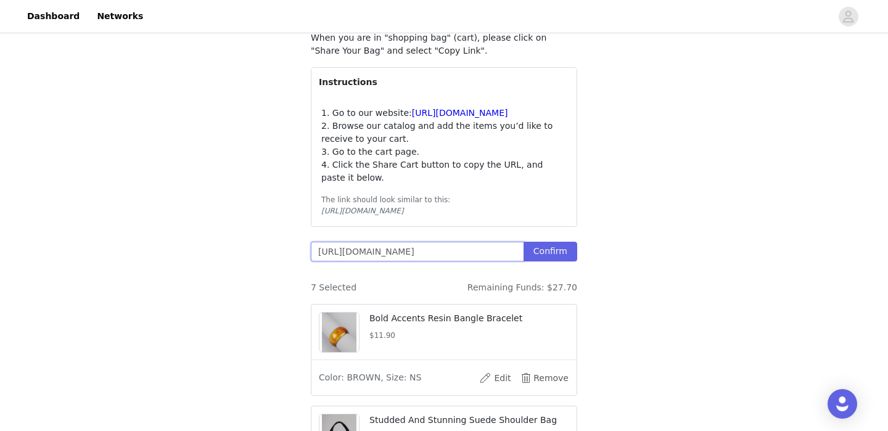
scroll to position [534, 0]
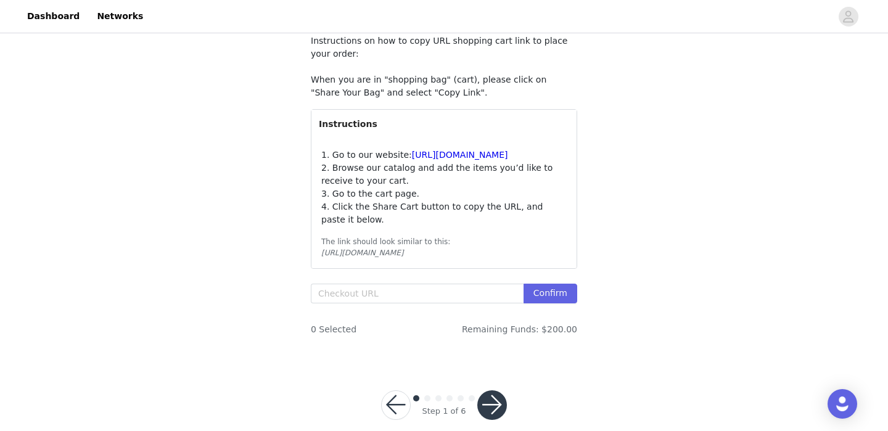
scroll to position [133, 0]
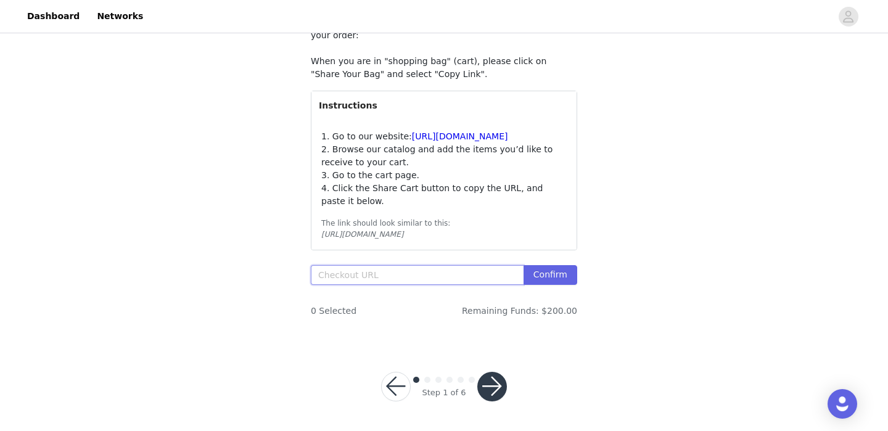
paste input "[URL][DOMAIN_NAME]"
click at [555, 285] on button "Confirm" at bounding box center [550, 275] width 54 height 20
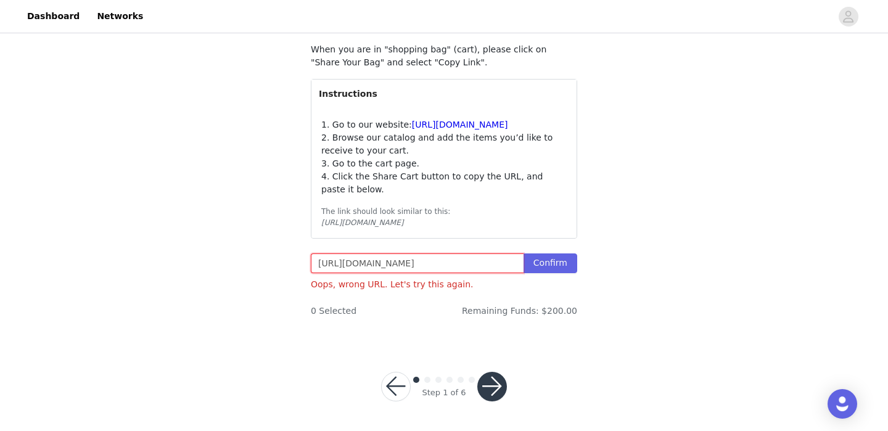
click at [518, 262] on input "https://www.windsorstore.com/cart/43506992742451:1,43472862511155:1,43281562632…" at bounding box center [417, 263] width 213 height 20
type input "https://www.windsorstore.com/cart/43506992742451:1,43472862511155:1,43281562632…"
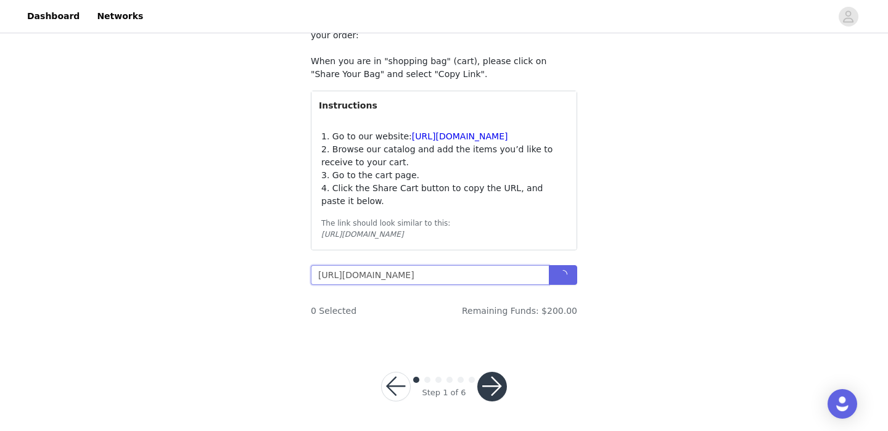
scroll to position [163, 0]
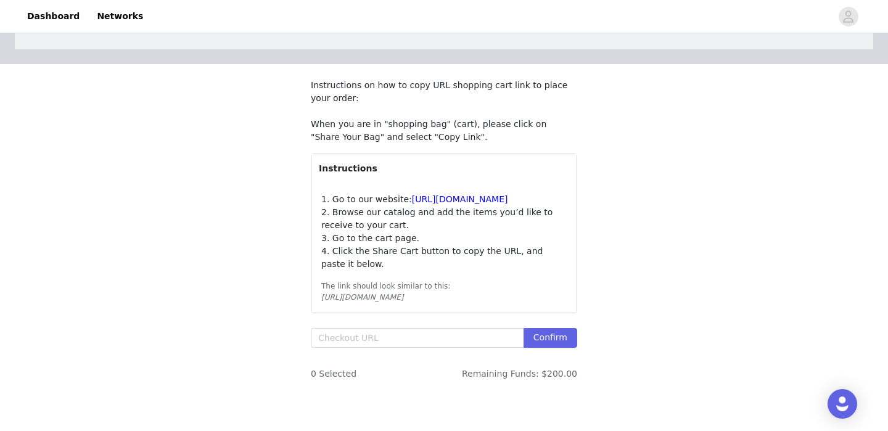
scroll to position [152, 0]
